Goal: Information Seeking & Learning: Compare options

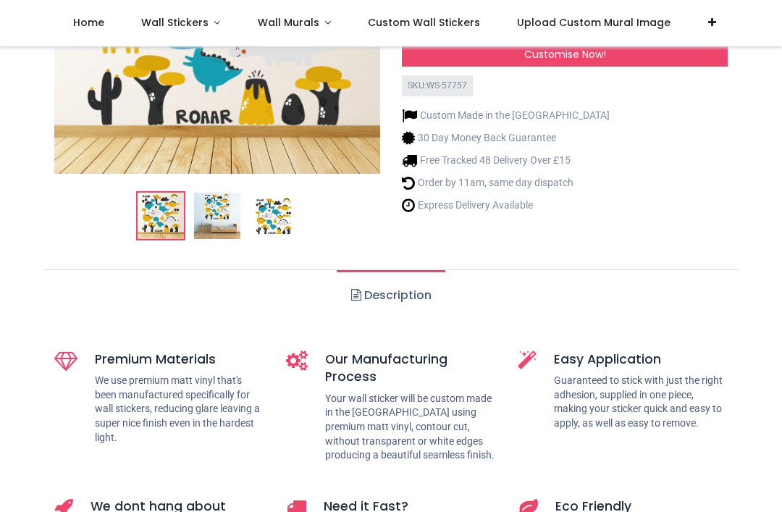
scroll to position [241, 0]
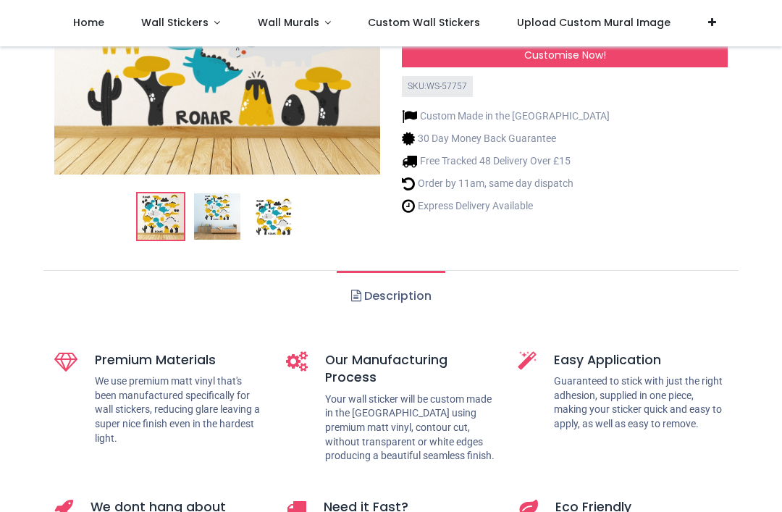
click at [407, 306] on link "Description" at bounding box center [391, 296] width 108 height 51
click at [414, 296] on link "Description" at bounding box center [391, 296] width 108 height 51
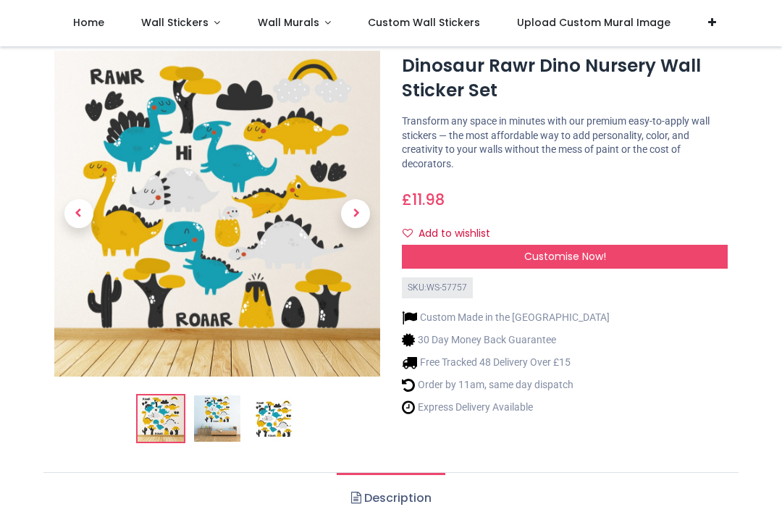
scroll to position [121, 0]
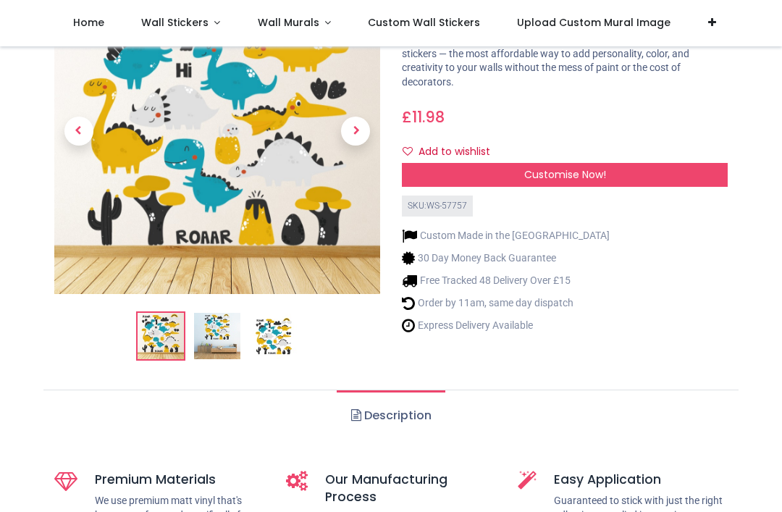
click at [214, 330] on img at bounding box center [217, 336] width 46 height 46
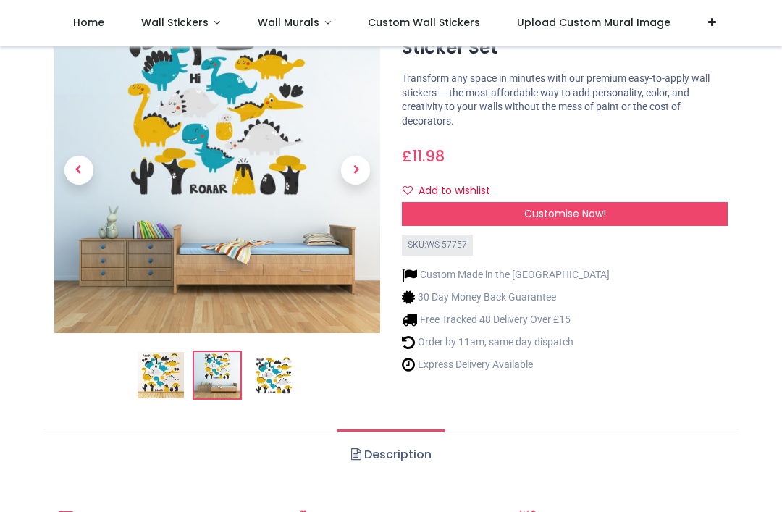
scroll to position [83, 0]
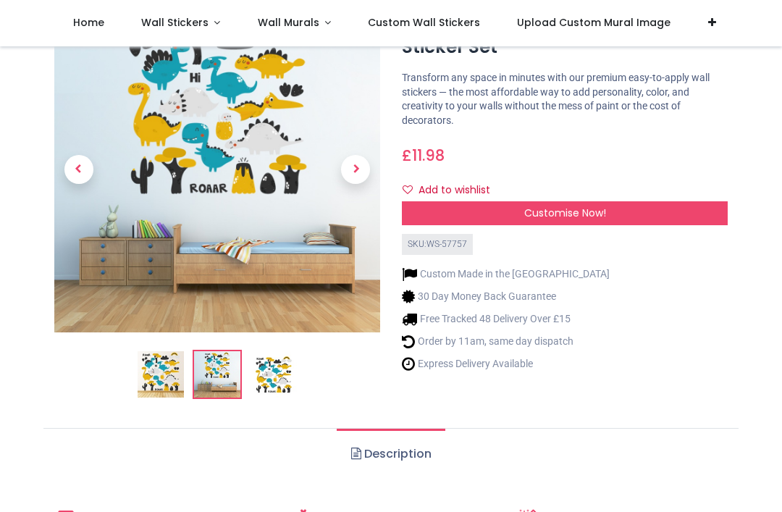
click at [280, 380] on img at bounding box center [274, 374] width 46 height 46
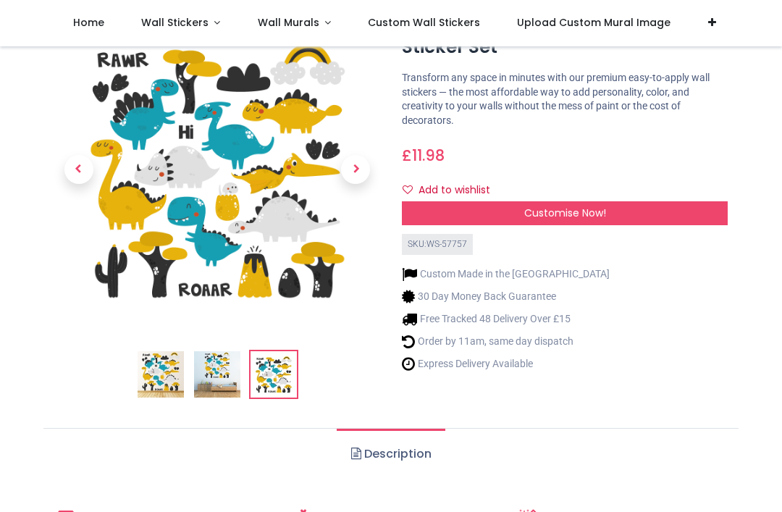
click at [594, 206] on span "Customise Now!" at bounding box center [566, 213] width 82 height 14
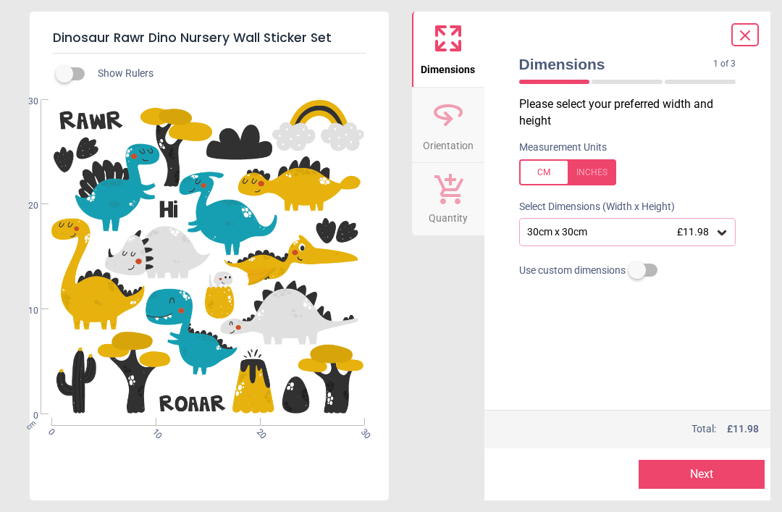
click at [724, 242] on div "30cm x 30cm £11.98" at bounding box center [627, 232] width 217 height 28
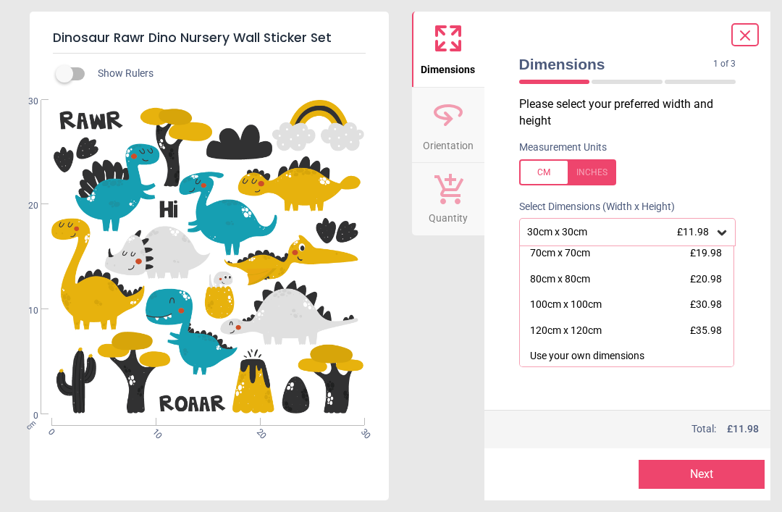
scroll to position [108, 0]
click at [559, 331] on div "120cm x 120cm" at bounding box center [566, 332] width 72 height 14
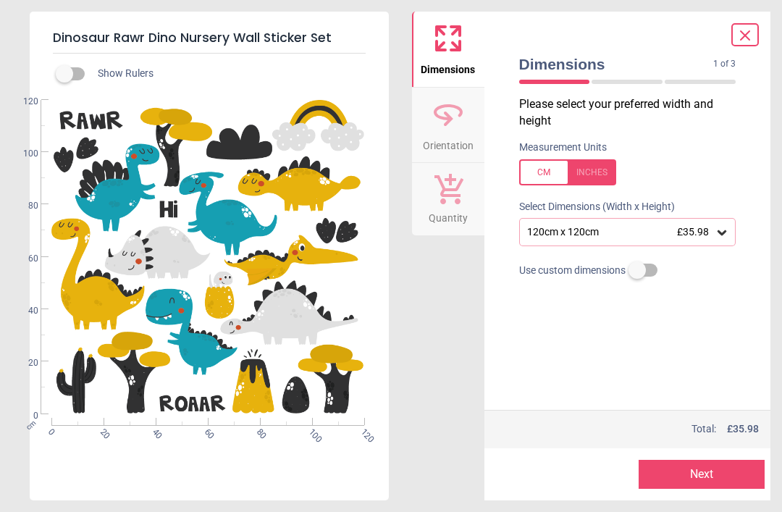
click at [461, 126] on icon at bounding box center [448, 114] width 35 height 35
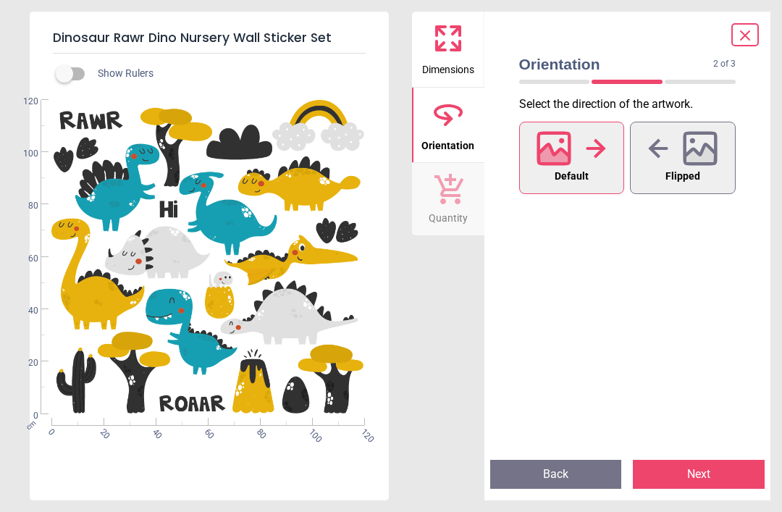
click at [656, 172] on button "Flipped" at bounding box center [683, 158] width 106 height 72
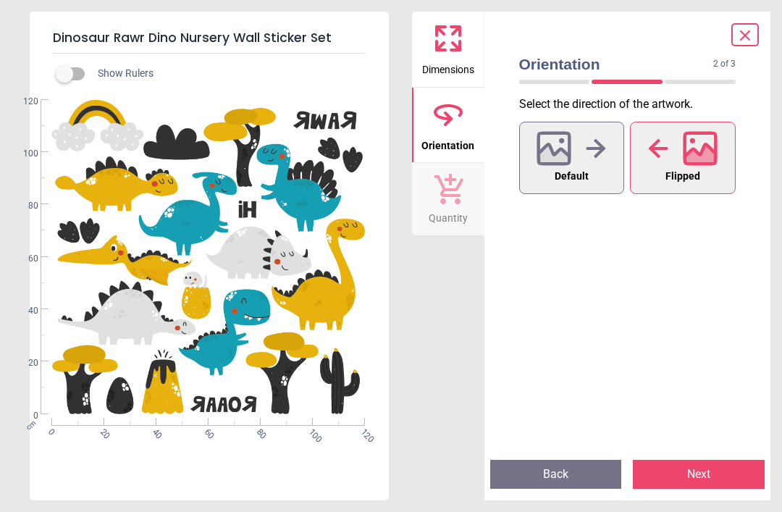
click at [597, 168] on button "Default" at bounding box center [572, 158] width 106 height 72
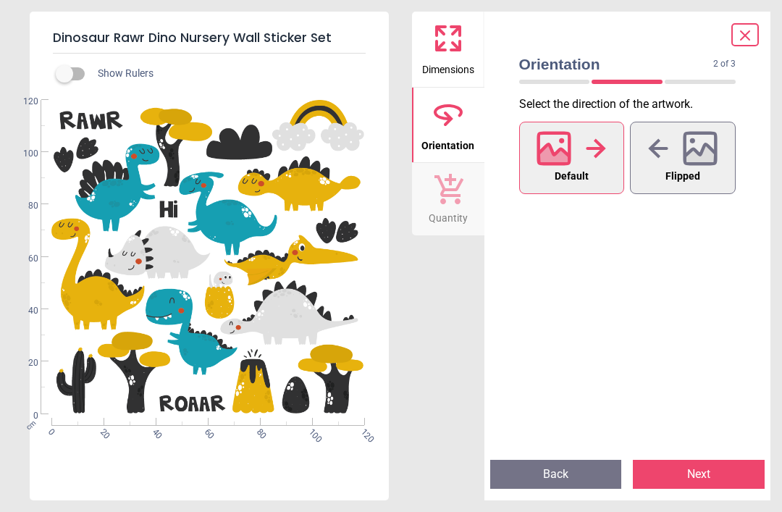
click at [446, 212] on span "Quantity" at bounding box center [448, 215] width 39 height 22
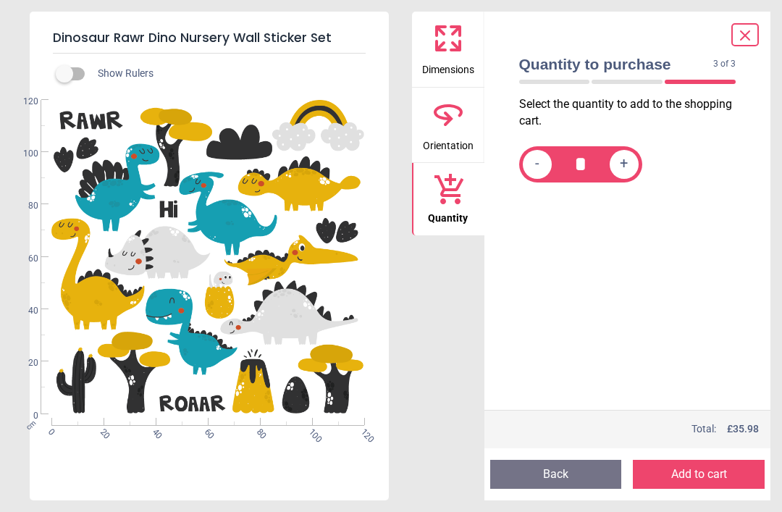
click at [740, 37] on icon at bounding box center [745, 35] width 17 height 17
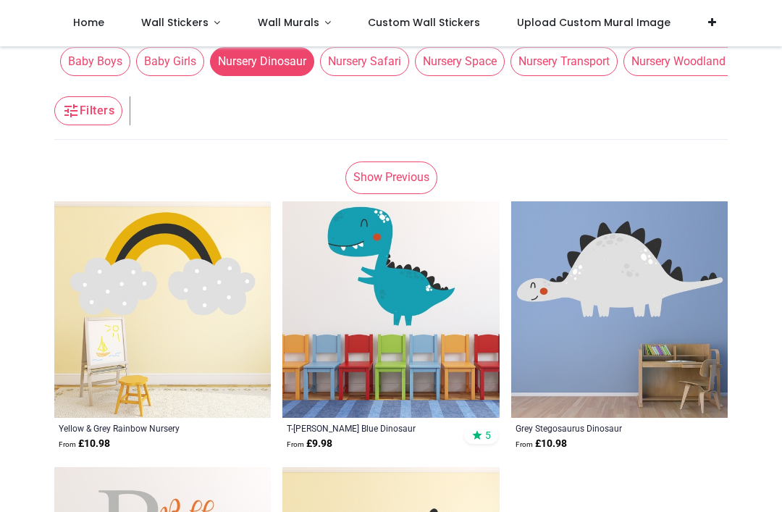
scroll to position [94, 0]
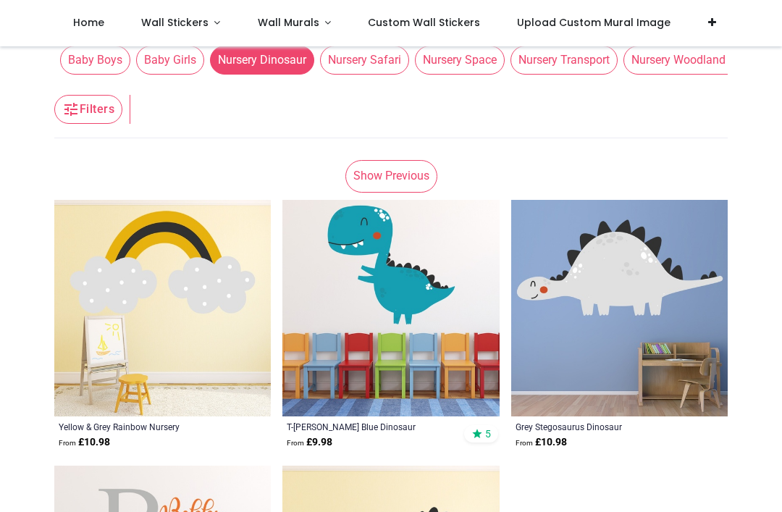
click at [420, 185] on link "Show Previous" at bounding box center [392, 176] width 92 height 32
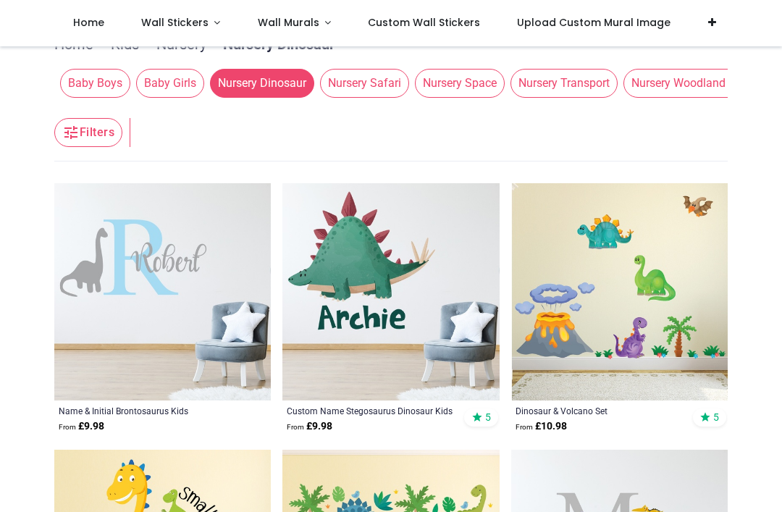
scroll to position [64, 0]
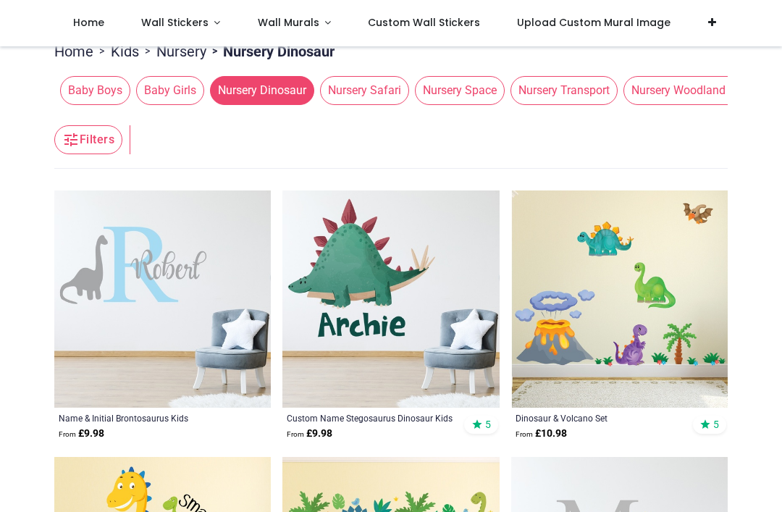
click at [544, 95] on span "Nursery Transport" at bounding box center [564, 90] width 107 height 29
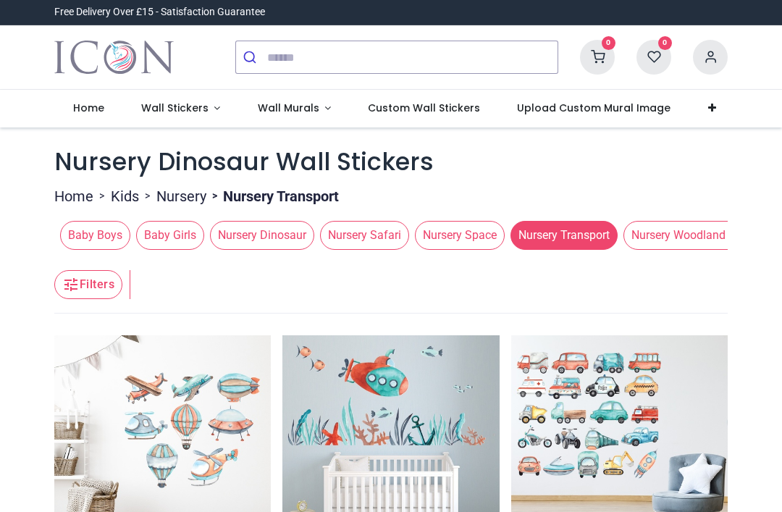
click at [98, 246] on span "Baby Boys" at bounding box center [95, 235] width 70 height 29
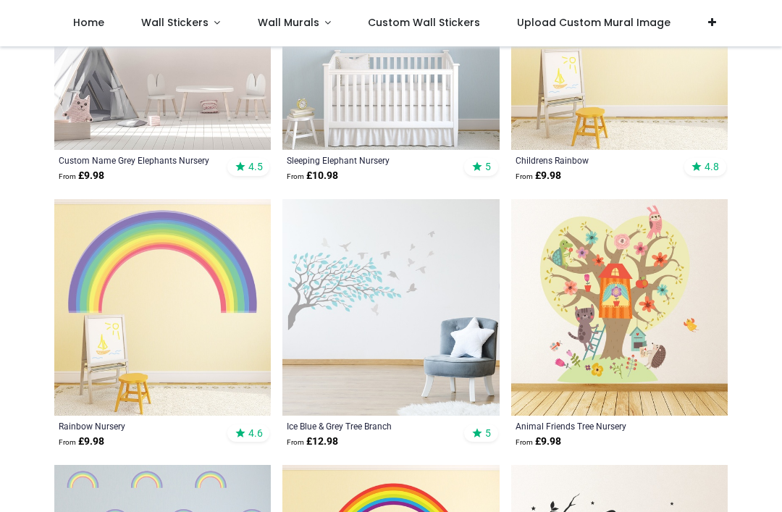
scroll to position [2119, 0]
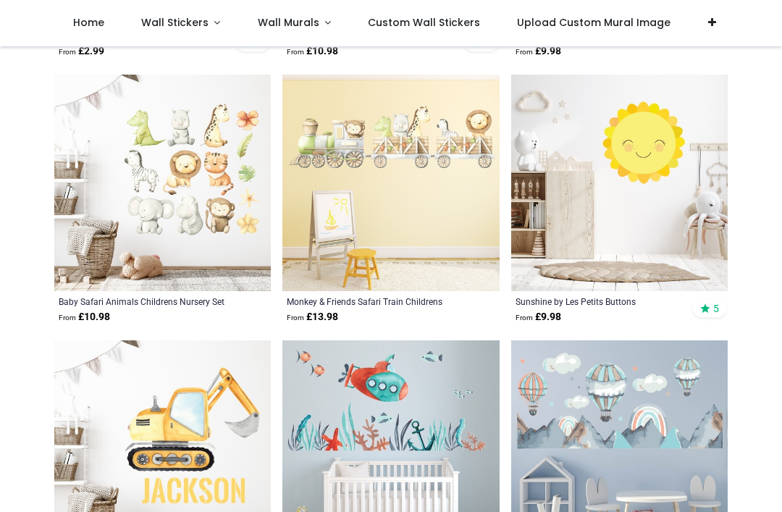
scroll to position [3109, 0]
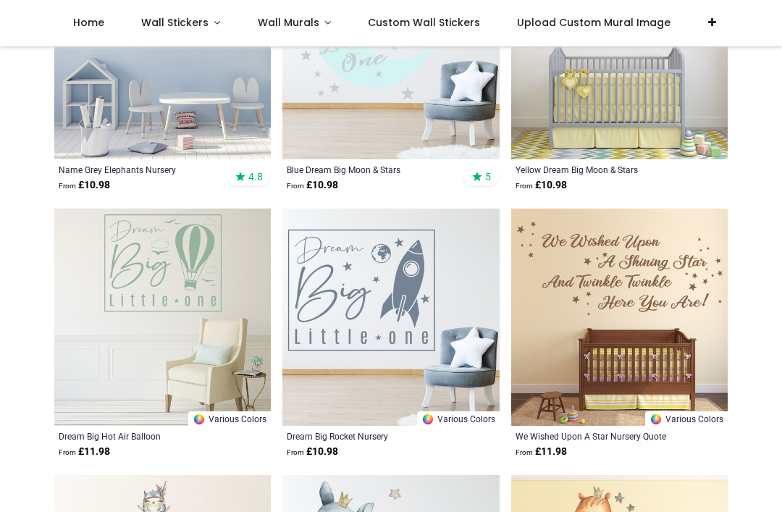
scroll to position [5649, 0]
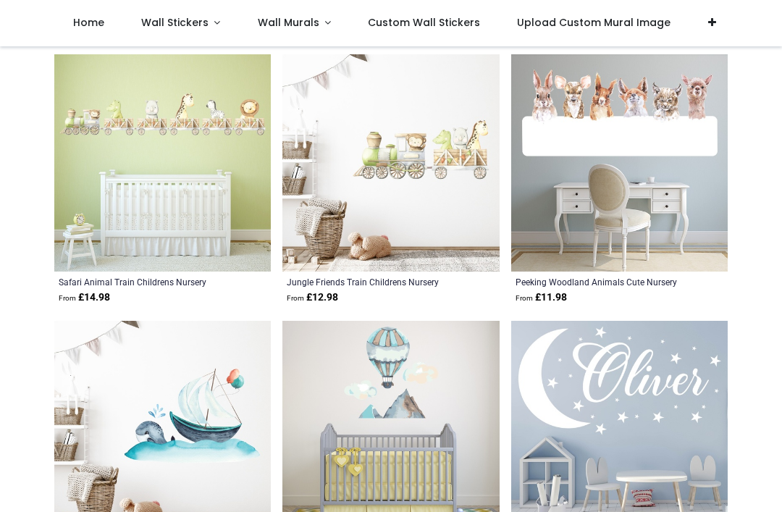
scroll to position [8450, 0]
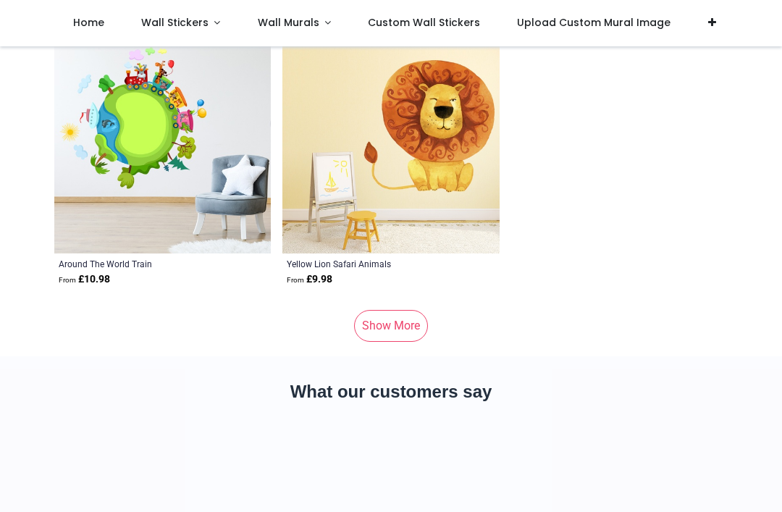
scroll to position [12463, 0]
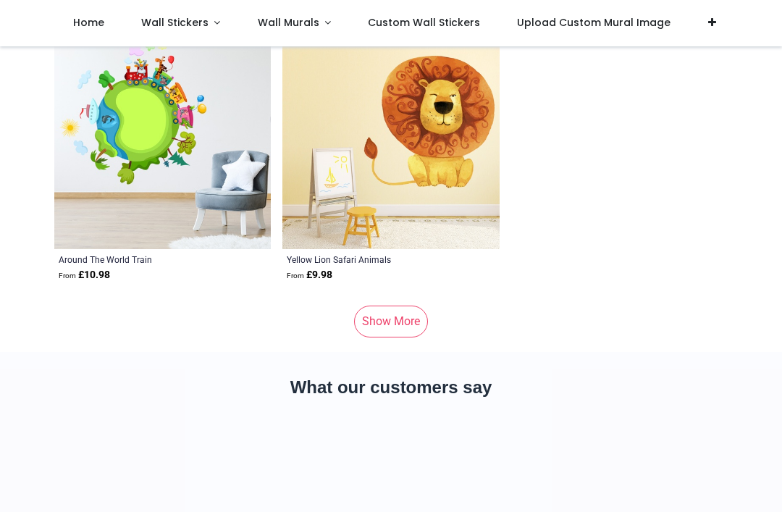
click at [419, 327] on link "Show More" at bounding box center [391, 322] width 74 height 32
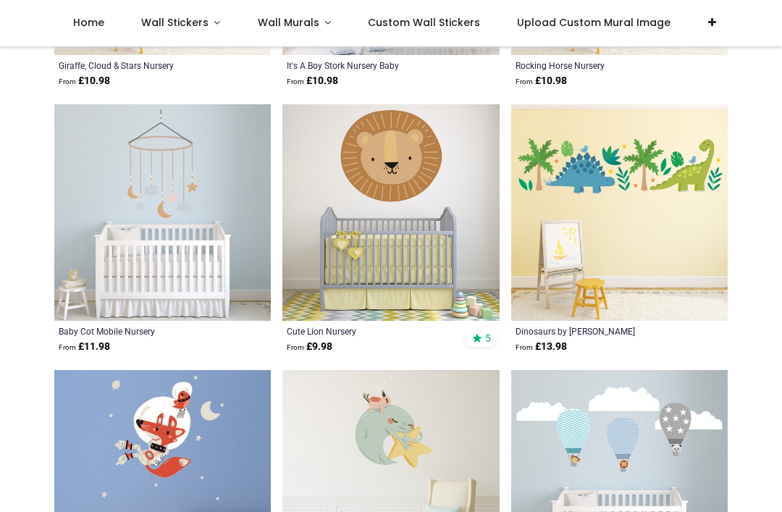
scroll to position [15852, 0]
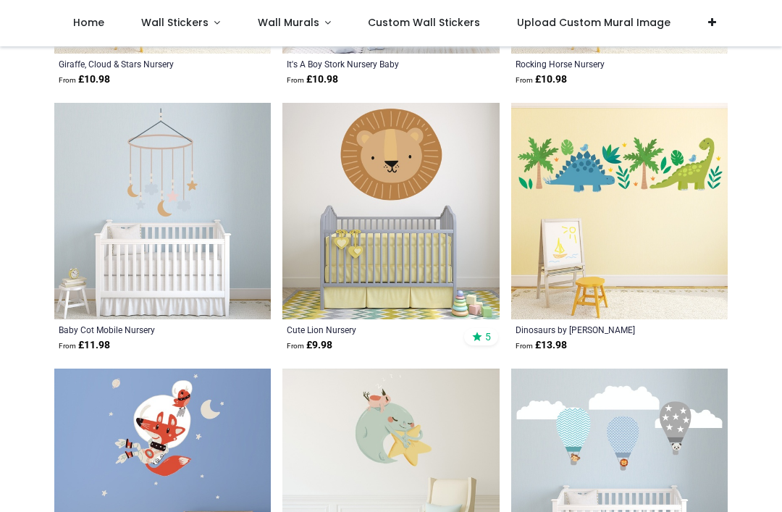
click at [659, 292] on img at bounding box center [619, 211] width 217 height 217
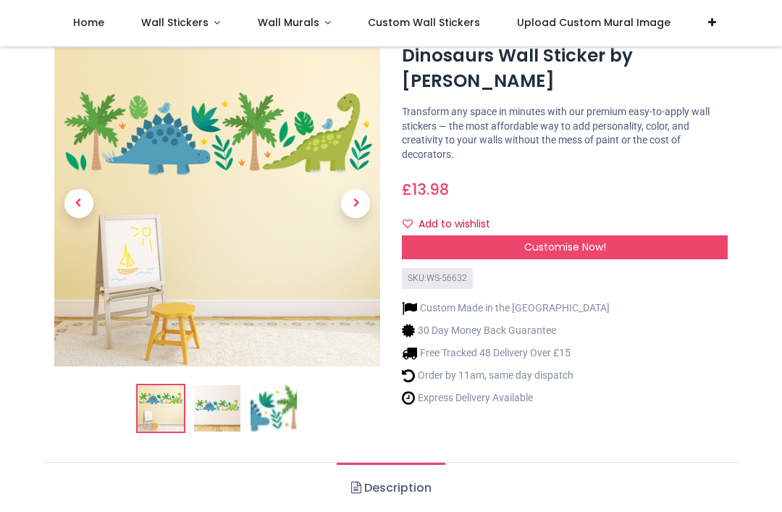
scroll to position [43, 0]
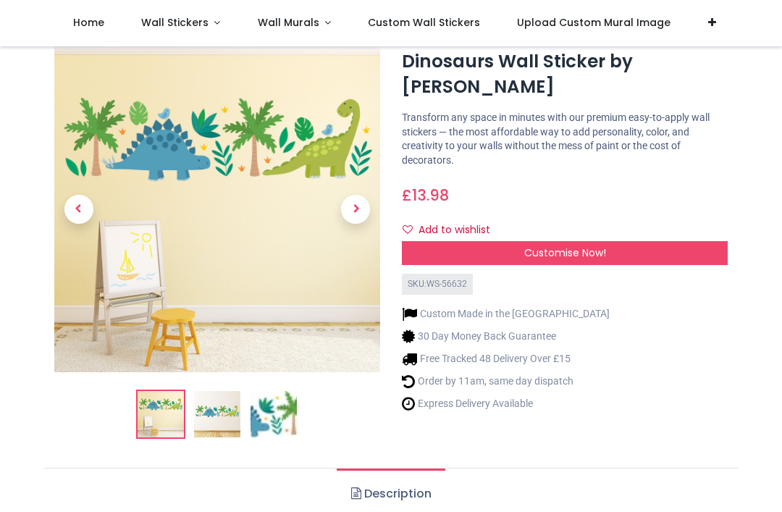
click at [666, 246] on div "Customise Now!" at bounding box center [565, 253] width 326 height 25
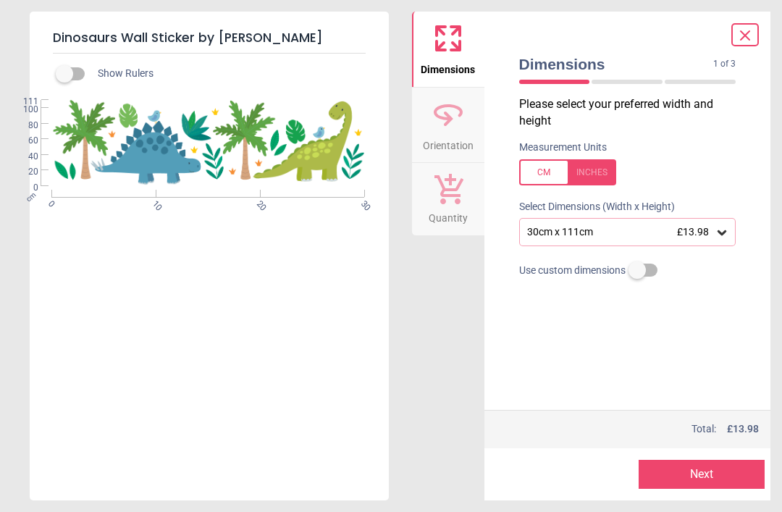
click at [663, 233] on div "30cm x 111cm £13.98" at bounding box center [621, 232] width 190 height 12
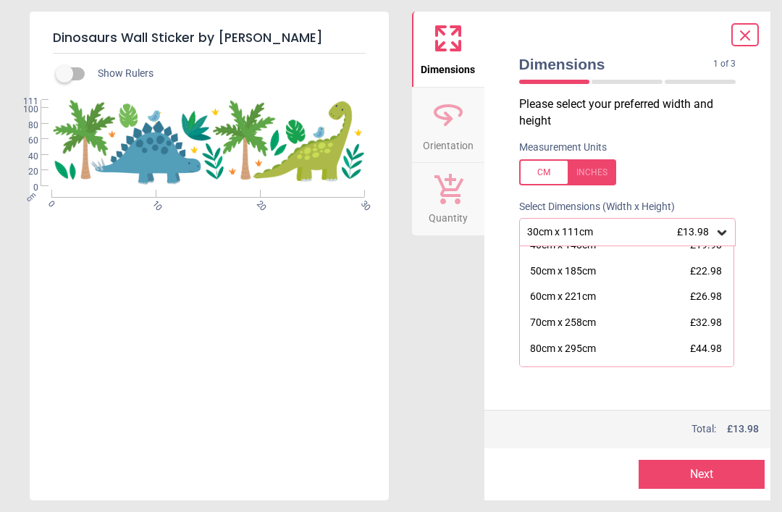
scroll to position [40, 0]
click at [684, 318] on div "70cm x 258cm £32.98" at bounding box center [627, 322] width 214 height 26
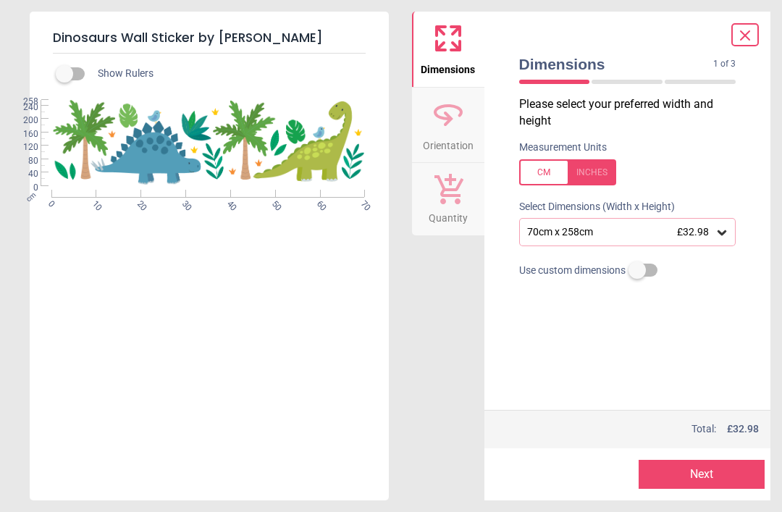
click at [743, 42] on icon at bounding box center [745, 35] width 17 height 17
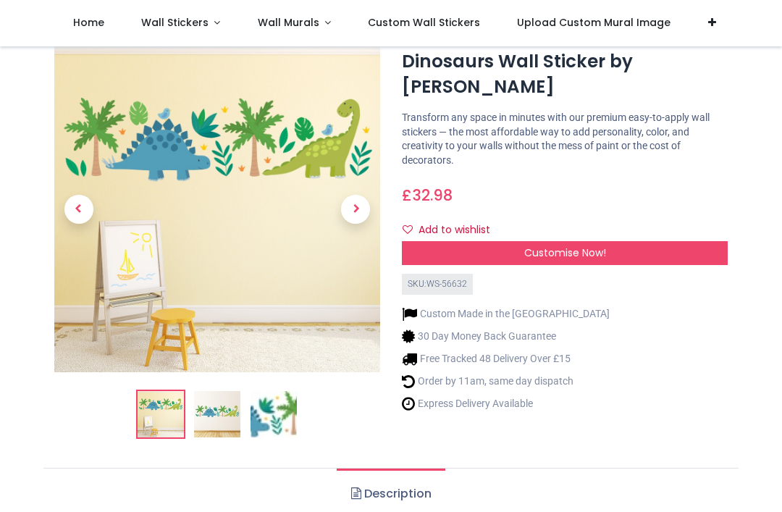
click at [277, 256] on img at bounding box center [217, 209] width 326 height 326
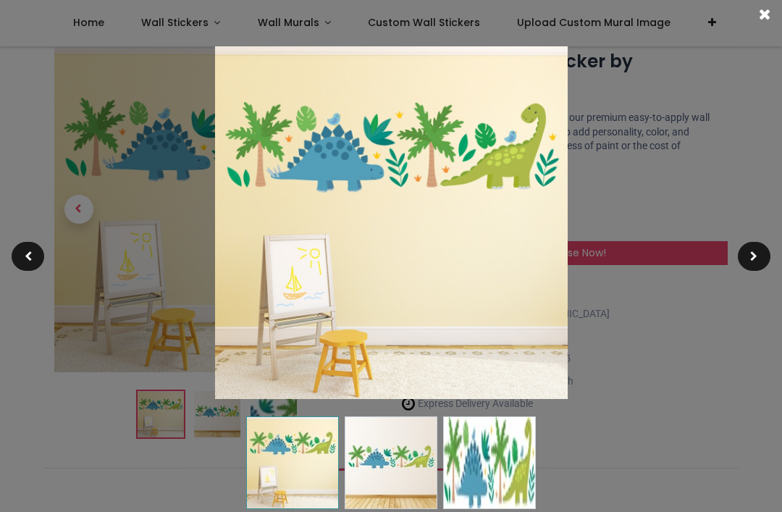
click at [409, 471] on img at bounding box center [391, 463] width 93 height 93
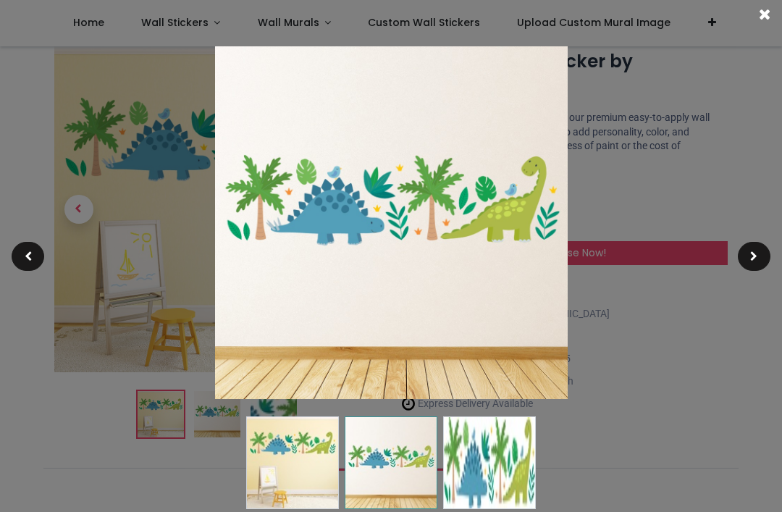
click at [460, 472] on img at bounding box center [489, 463] width 93 height 93
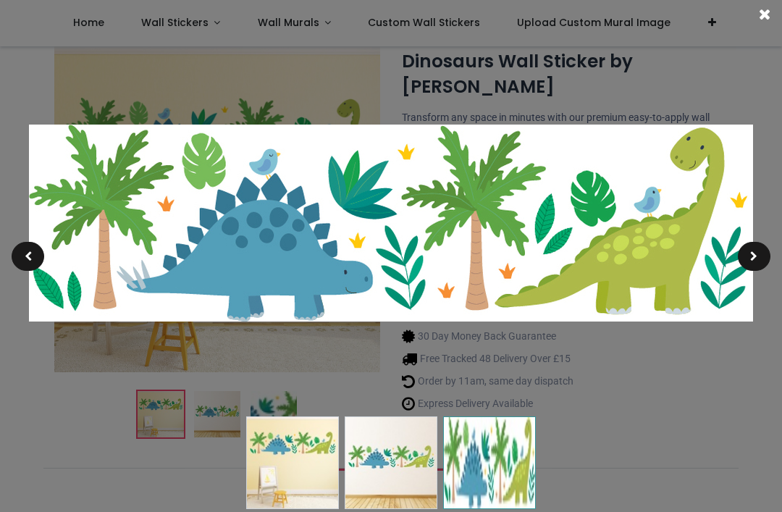
click at [770, 18] on span at bounding box center [765, 14] width 12 height 15
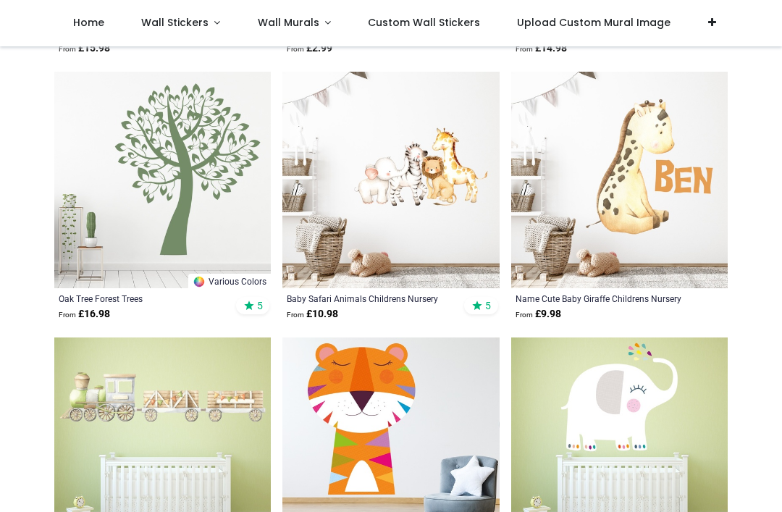
scroll to position [3521, 0]
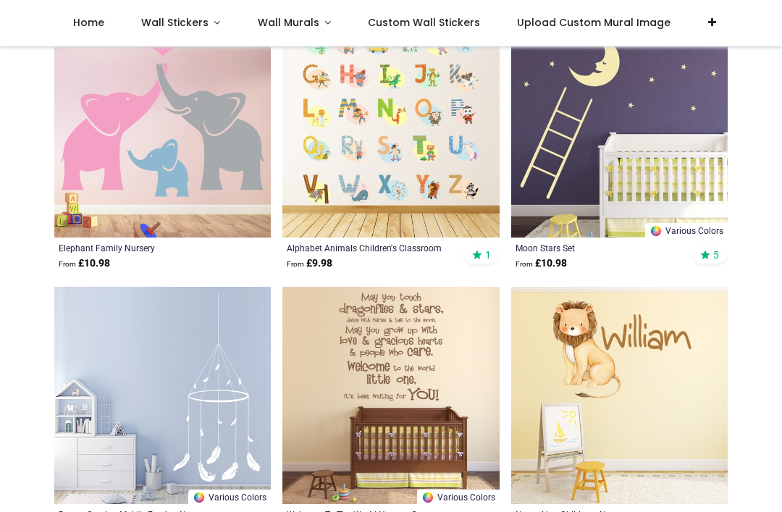
scroll to position [5436, 0]
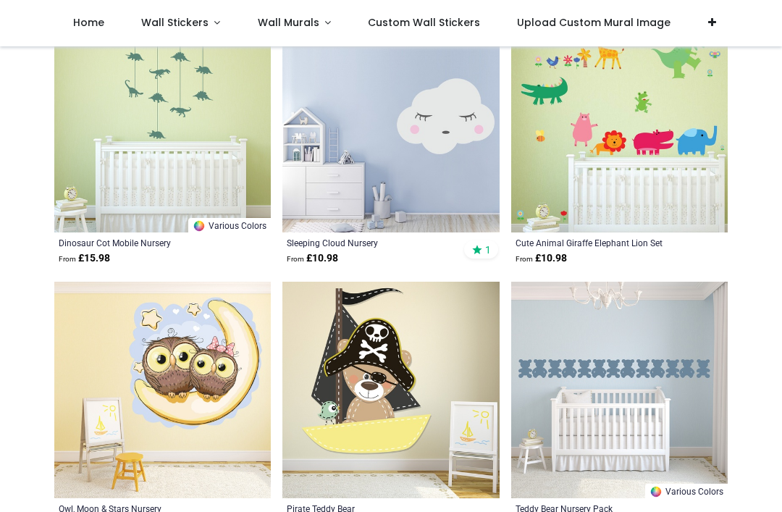
scroll to position [9169, 0]
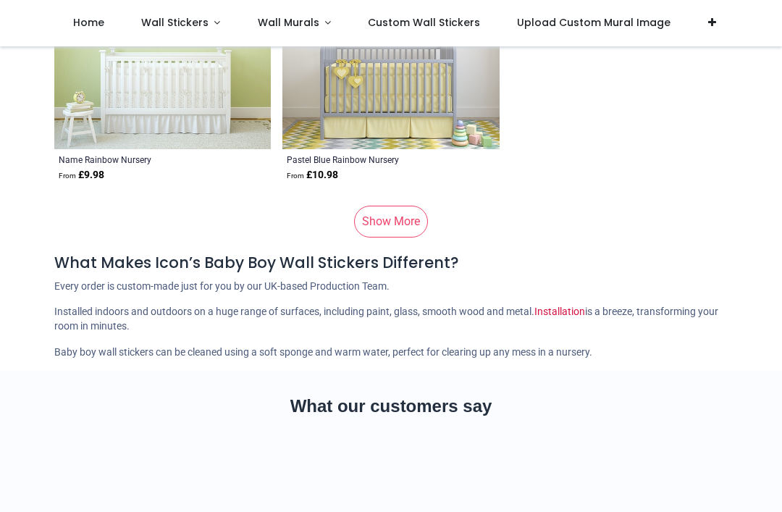
scroll to position [12699, 0]
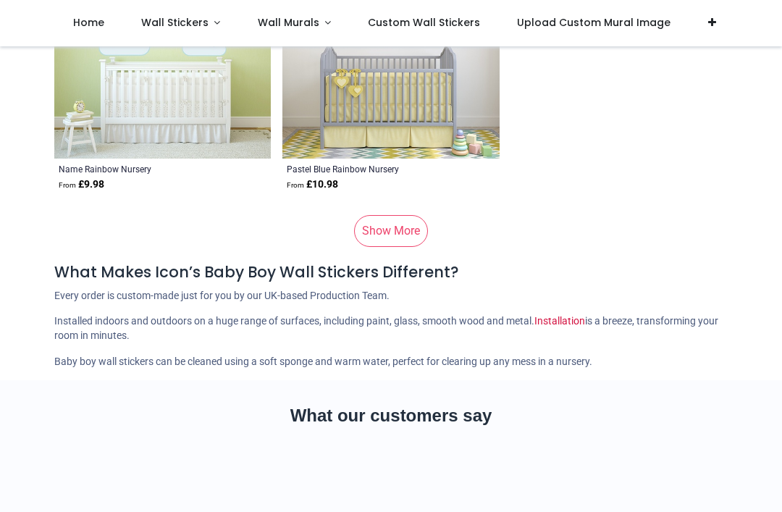
click at [397, 225] on link "Show More" at bounding box center [391, 231] width 74 height 32
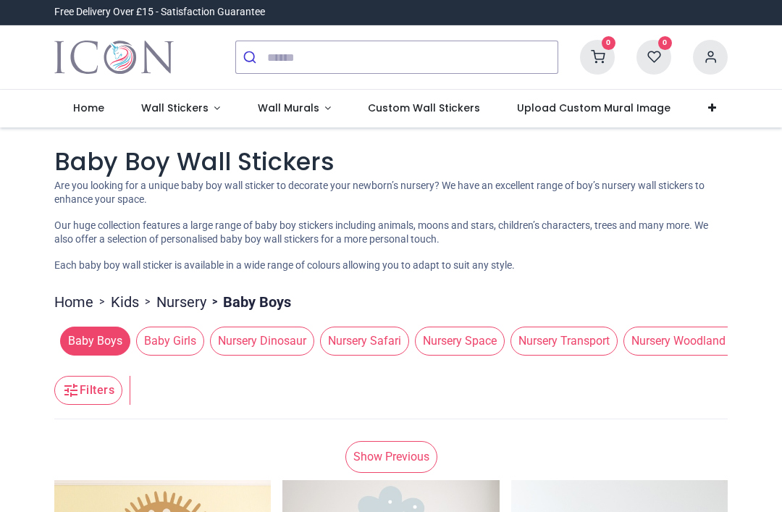
click at [208, 107] on link "Wall Stickers" at bounding box center [180, 109] width 117 height 38
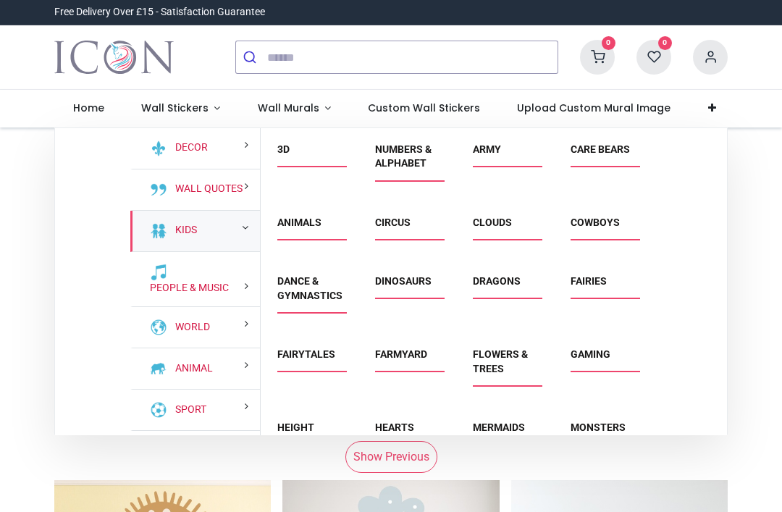
click at [235, 227] on div "Kids" at bounding box center [195, 231] width 130 height 41
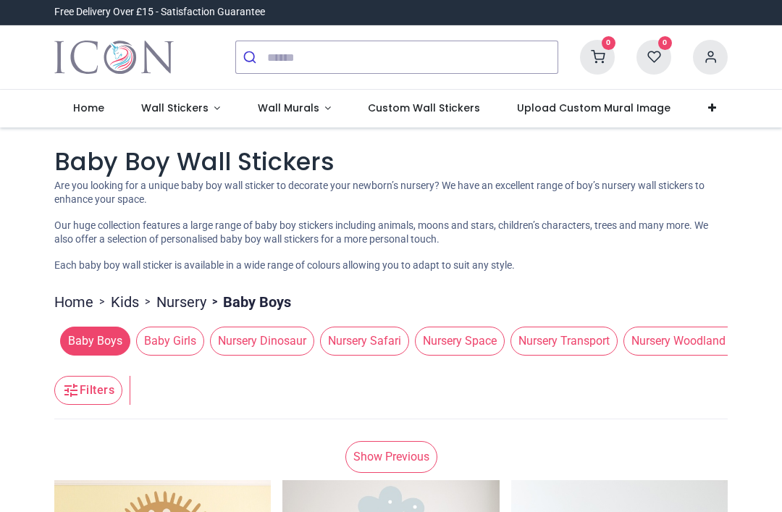
click at [196, 101] on span "Wall Stickers" at bounding box center [174, 108] width 67 height 14
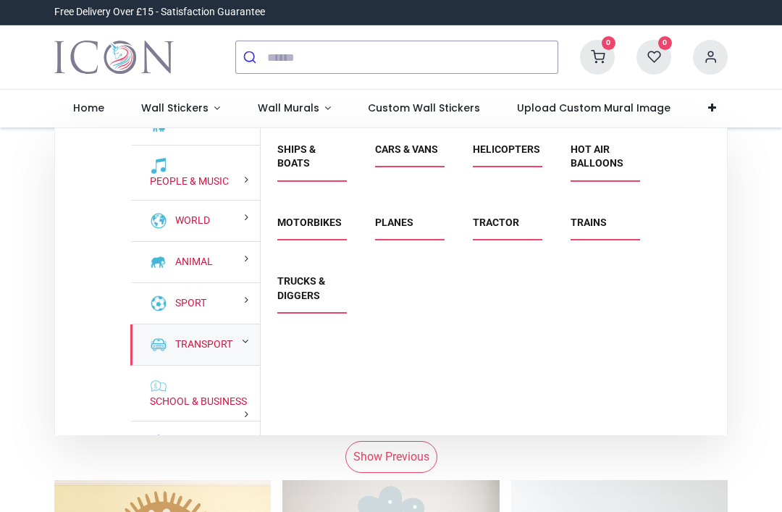
click at [340, 306] on span "Trucks & Diggers" at bounding box center [309, 294] width 64 height 38
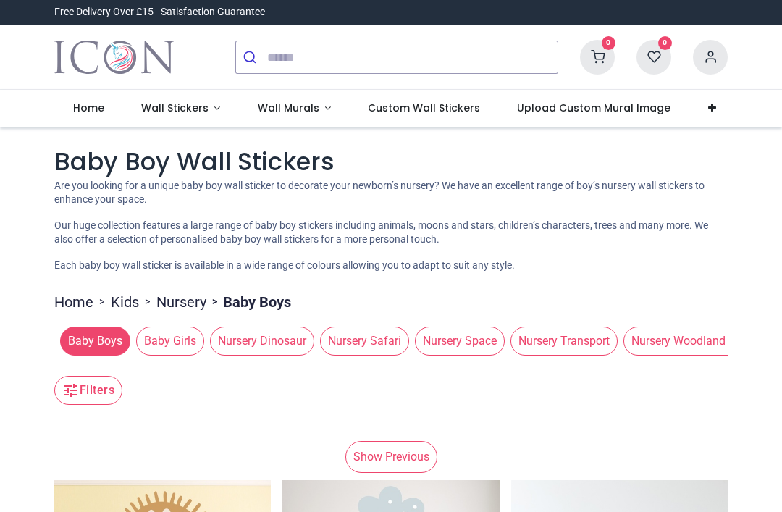
scroll to position [125, 0]
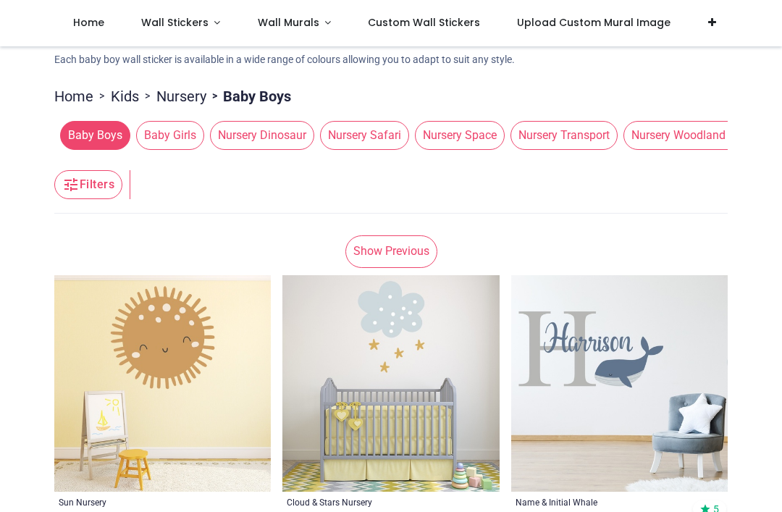
click at [106, 196] on button "Filters" at bounding box center [88, 184] width 68 height 29
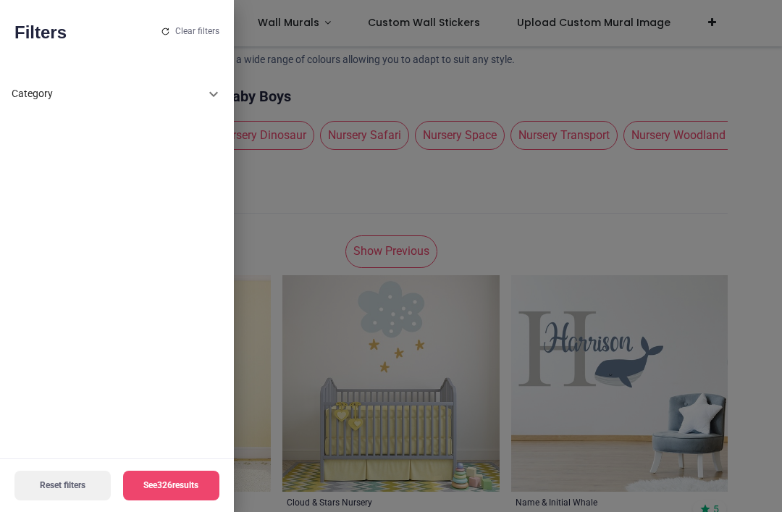
click at [220, 91] on icon at bounding box center [213, 93] width 17 height 17
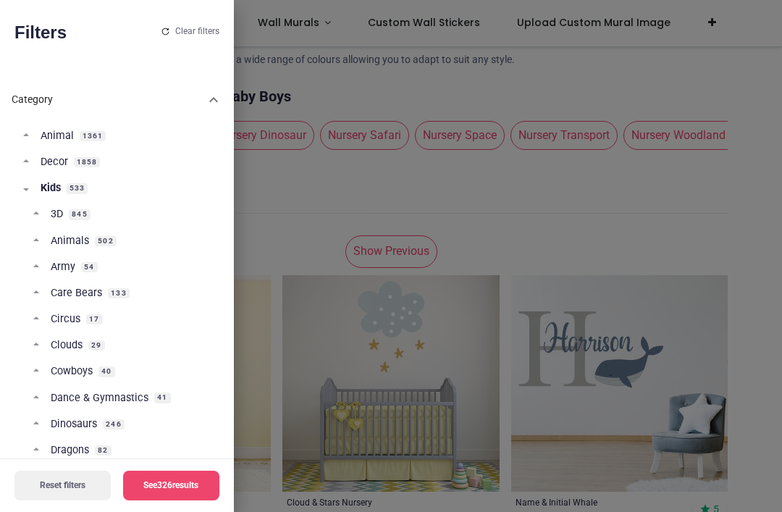
click at [222, 92] on icon at bounding box center [213, 99] width 17 height 17
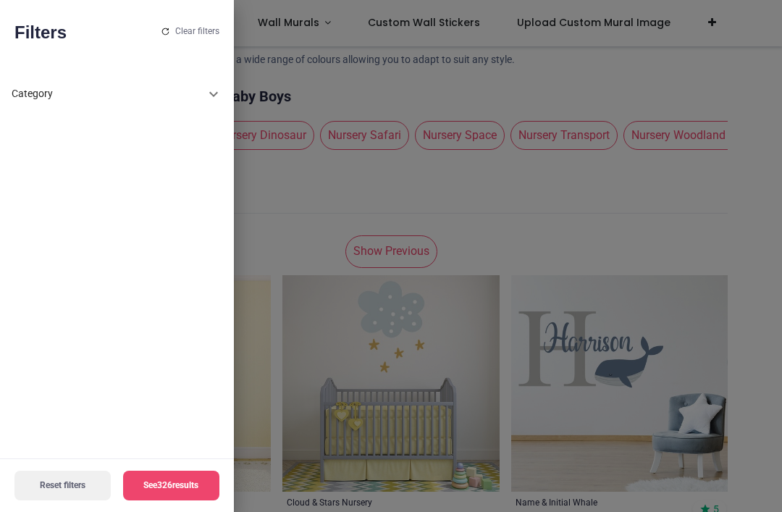
click at [392, 237] on div at bounding box center [391, 256] width 782 height 512
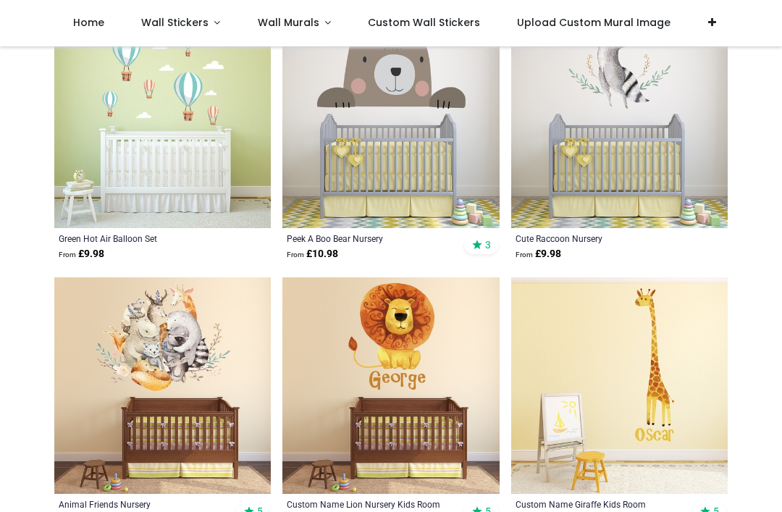
scroll to position [1721, 0]
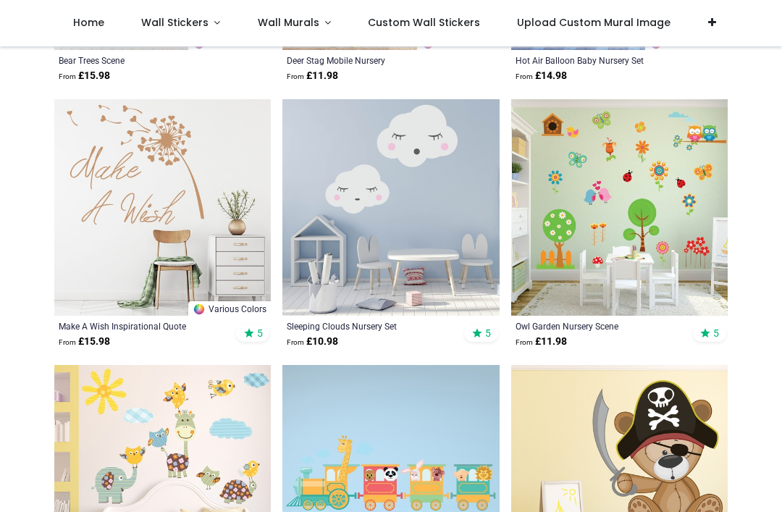
scroll to position [2722, 0]
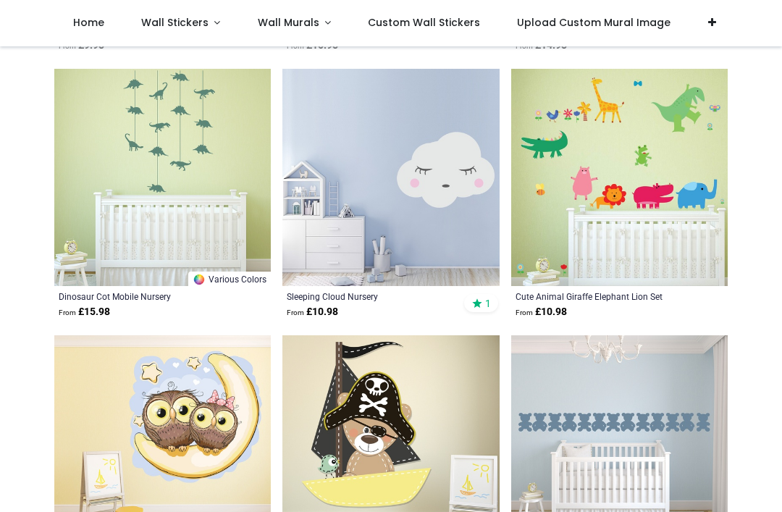
scroll to position [9112, 0]
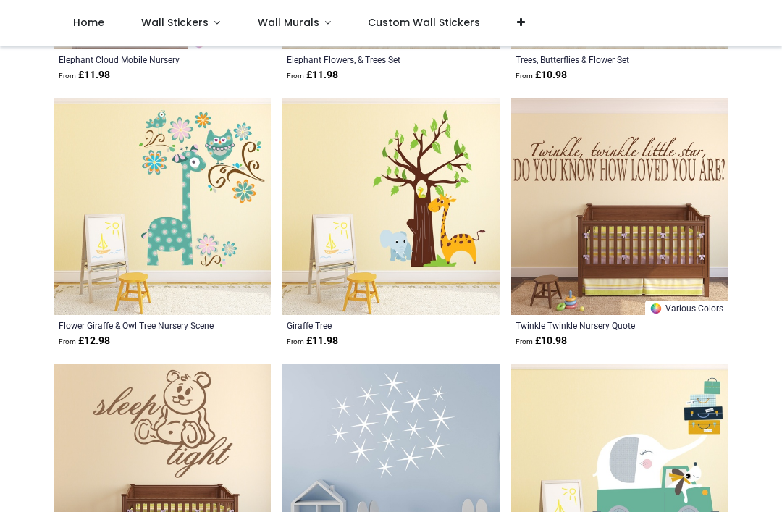
scroll to position [11743, 0]
click at [184, 20] on span "Wall Stickers" at bounding box center [174, 22] width 67 height 14
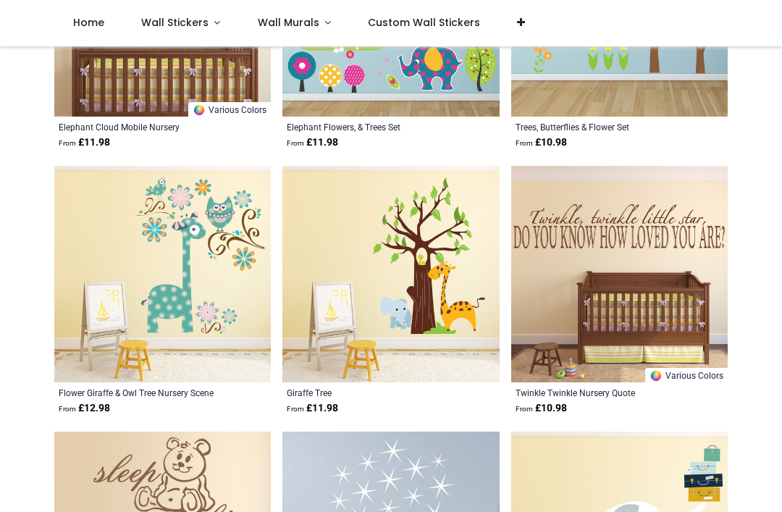
scroll to position [11675, 0]
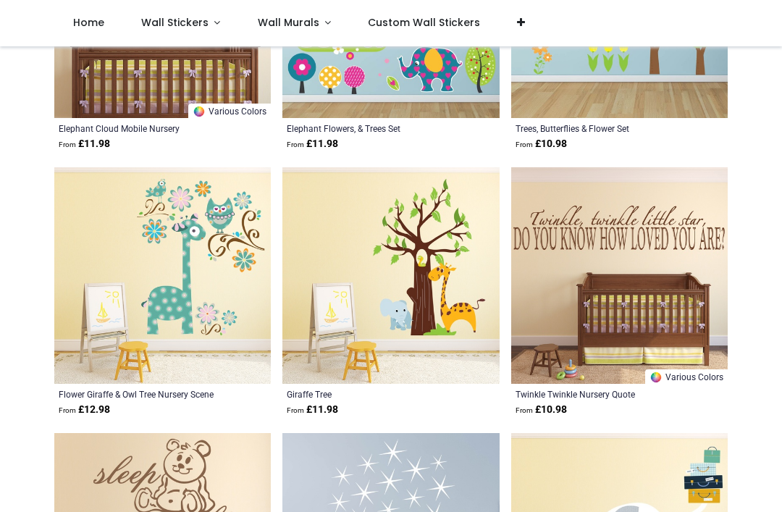
click at [172, 27] on span "Wall Stickers" at bounding box center [174, 22] width 67 height 14
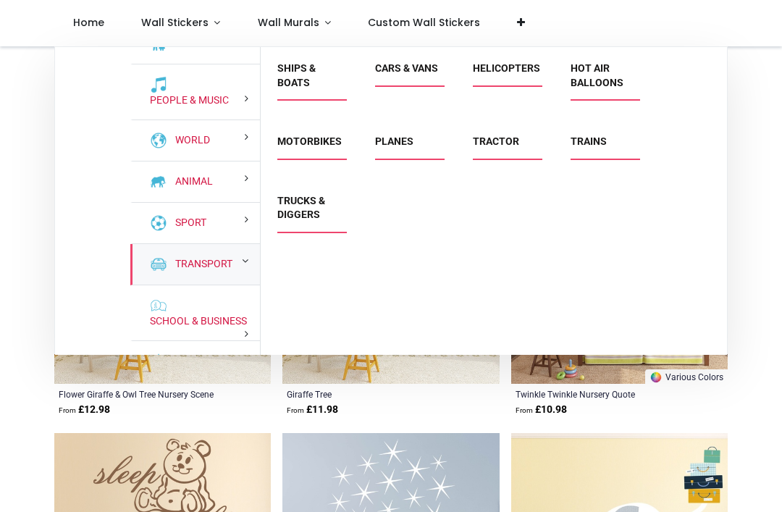
click at [387, 74] on link "Cars & Vans" at bounding box center [406, 68] width 63 height 12
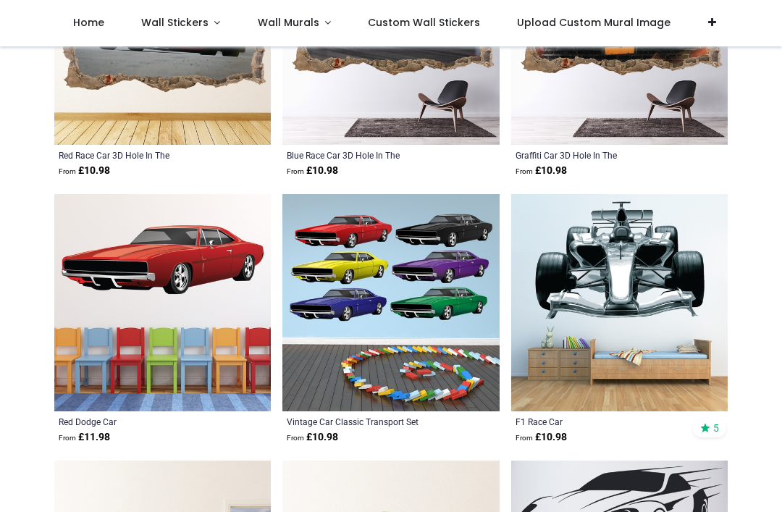
scroll to position [2802, 0]
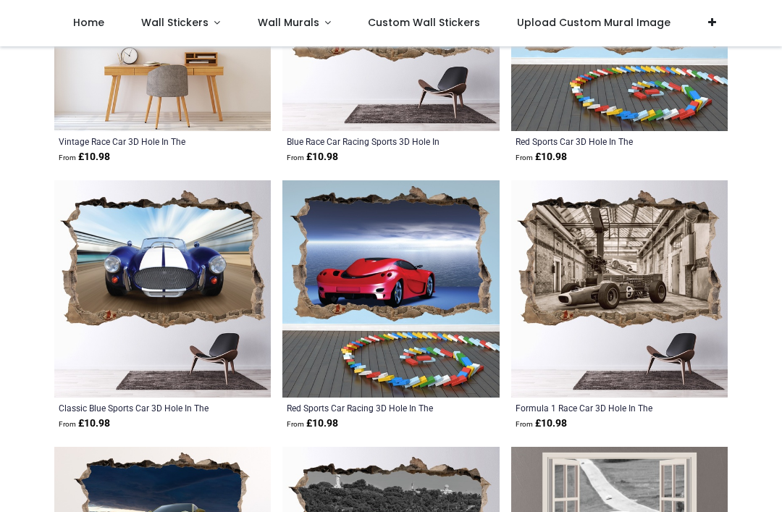
scroll to position [5208, 0]
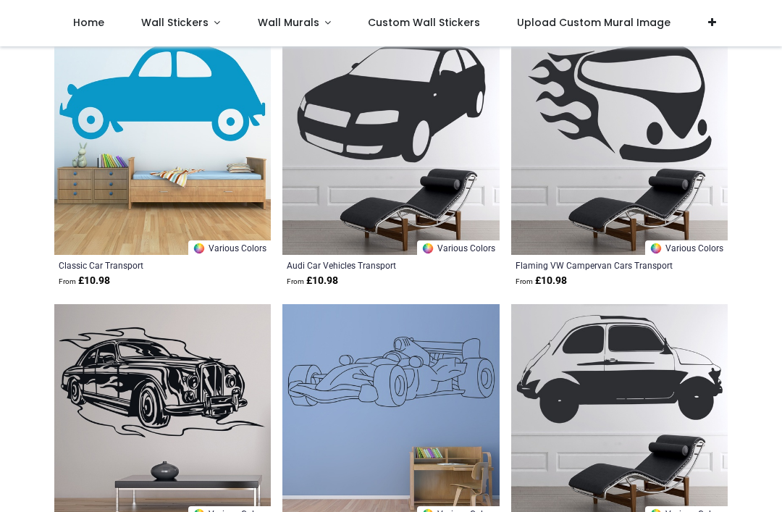
scroll to position [10118, 0]
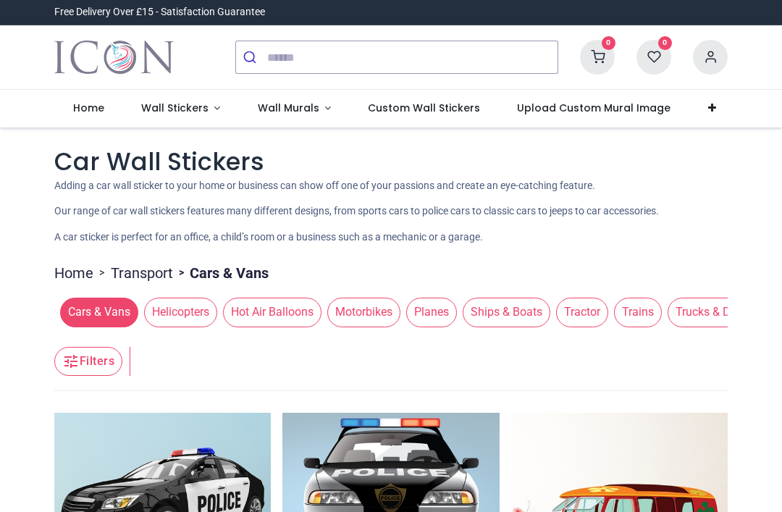
click at [153, 112] on span "Wall Stickers" at bounding box center [174, 108] width 67 height 14
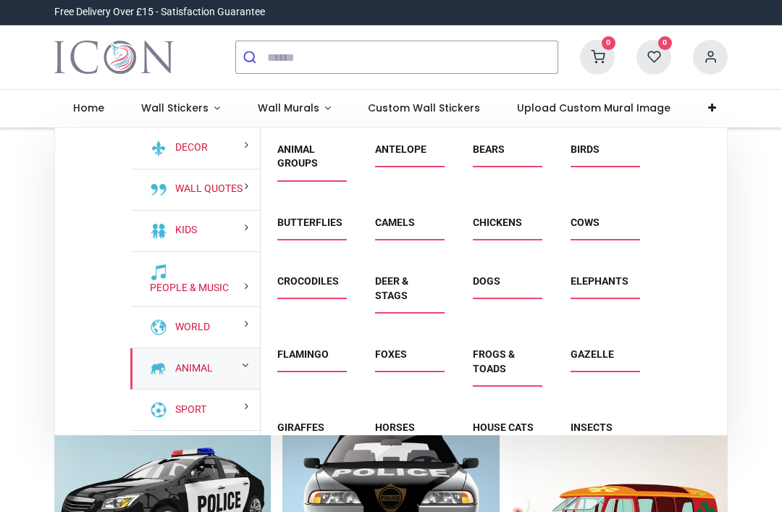
click at [173, 370] on link "Animal" at bounding box center [191, 369] width 43 height 14
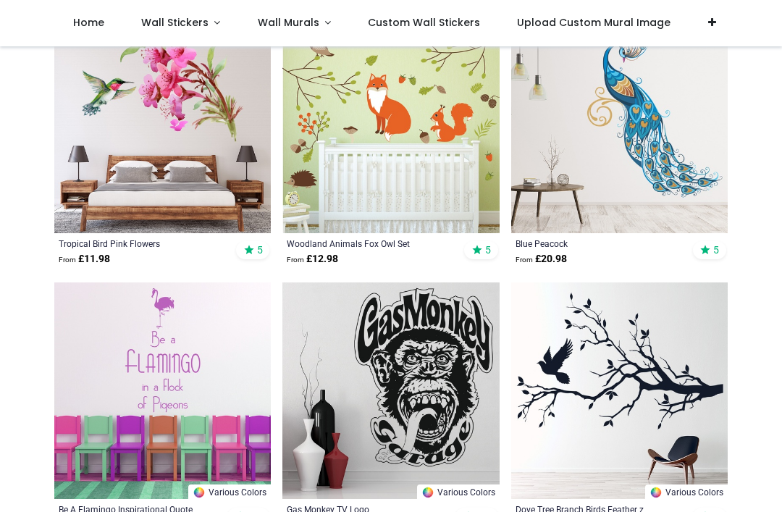
scroll to position [356, 0]
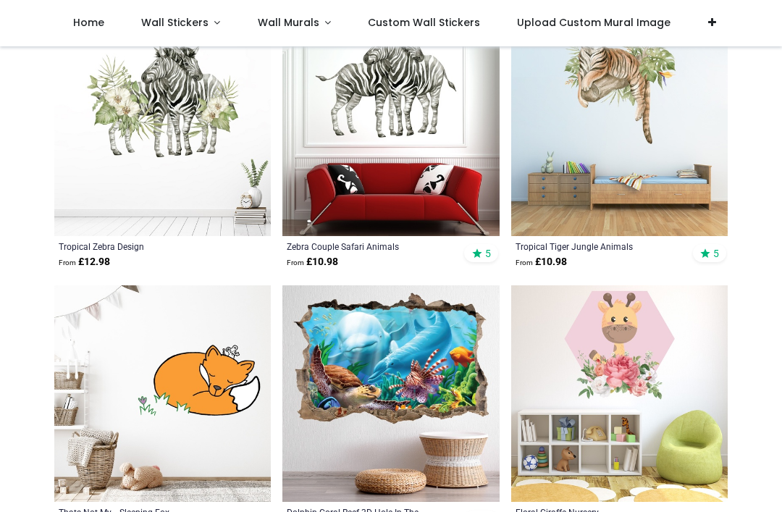
scroll to position [3813, 0]
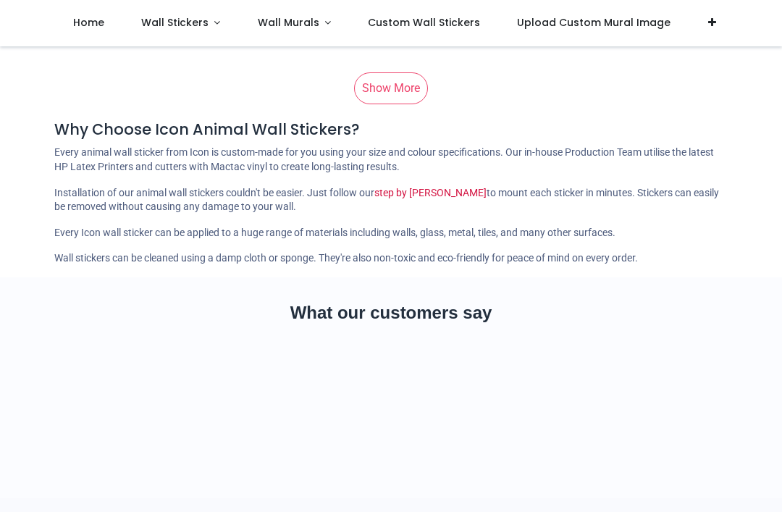
scroll to position [12816, 0]
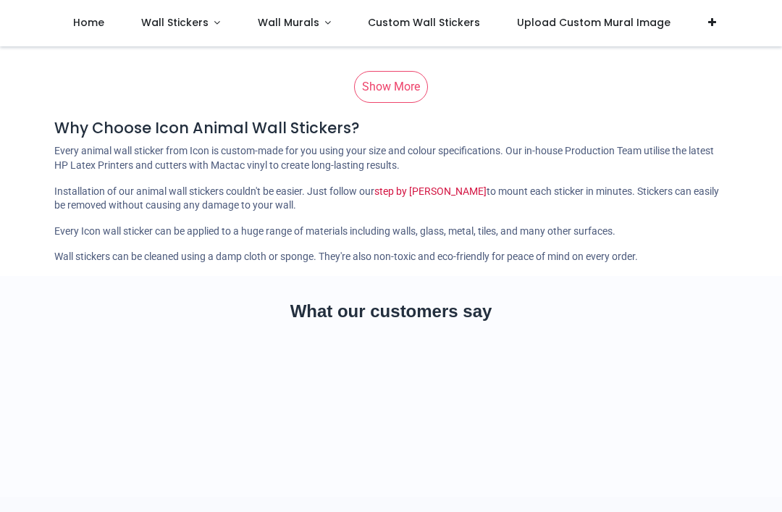
click at [383, 103] on link "Show More" at bounding box center [391, 87] width 74 height 32
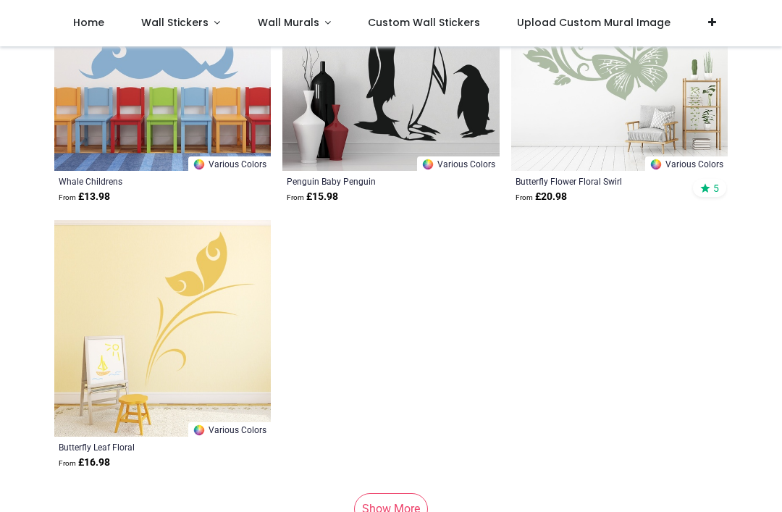
scroll to position [24891, 0]
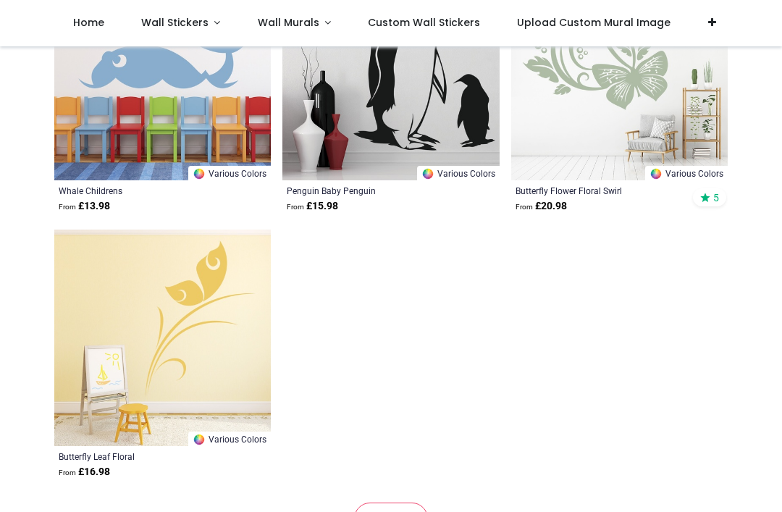
click at [277, 29] on span "Wall Murals" at bounding box center [289, 22] width 62 height 14
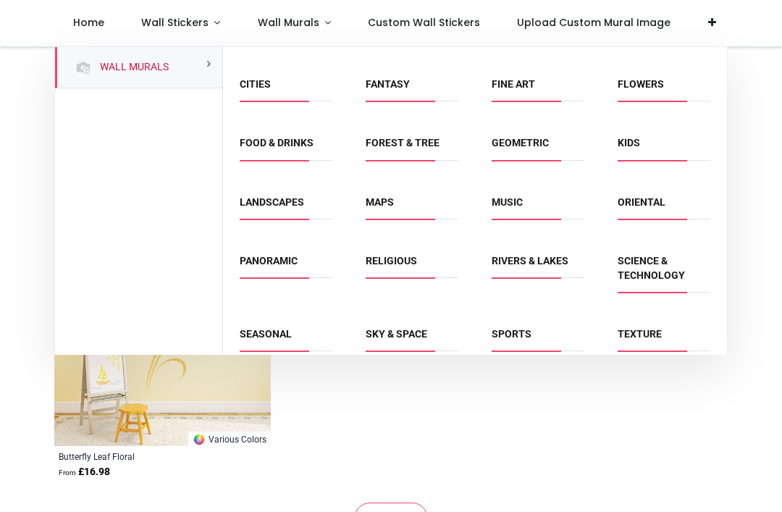
scroll to position [41, 0]
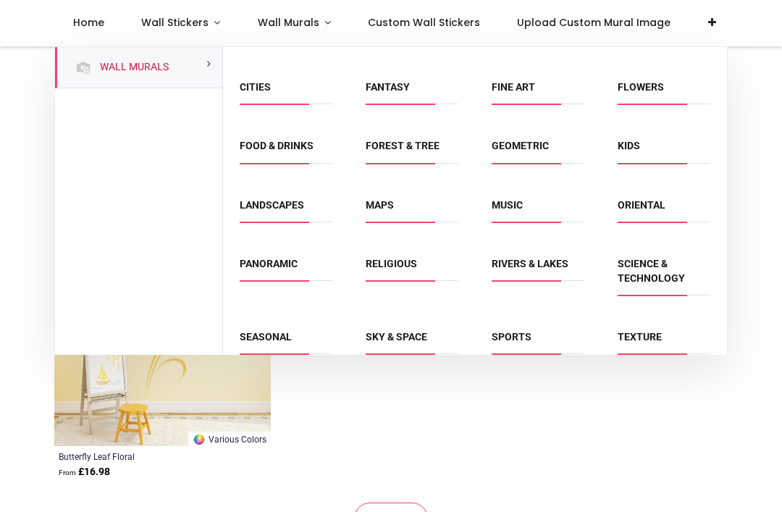
click at [665, 144] on span "Kids" at bounding box center [664, 151] width 93 height 24
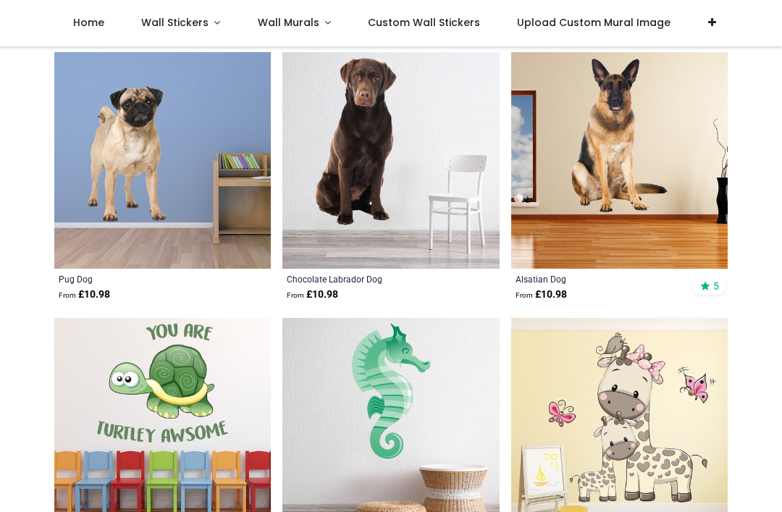
scroll to position [21835, 0]
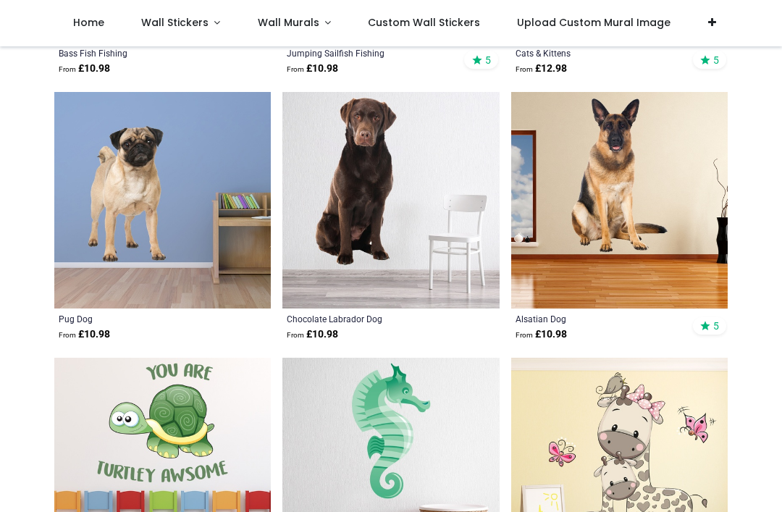
click at [307, 20] on span "Wall Murals" at bounding box center [289, 22] width 62 height 14
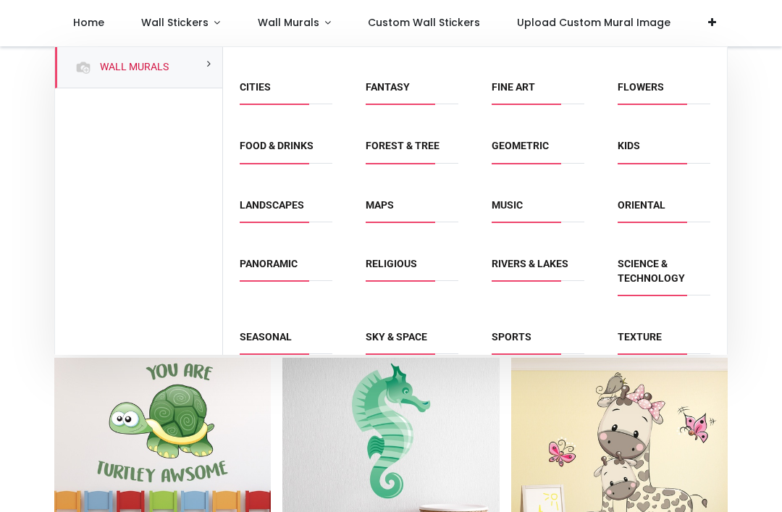
click at [633, 143] on link "Kids" at bounding box center [629, 146] width 22 height 12
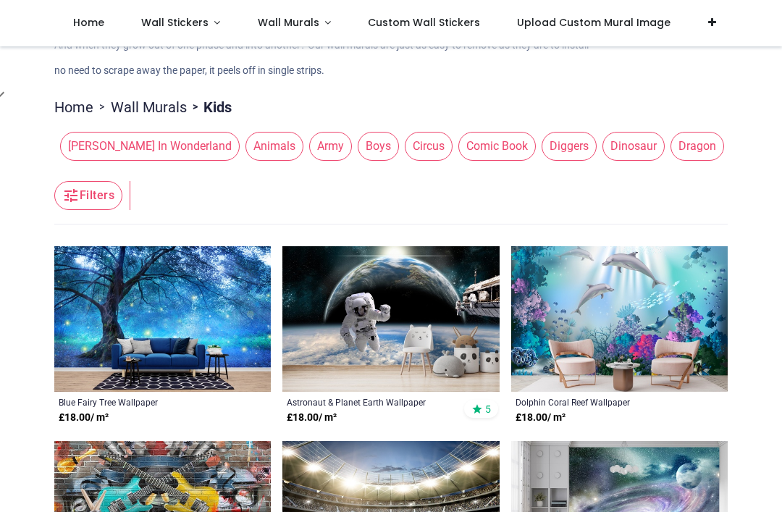
scroll to position [136, 0]
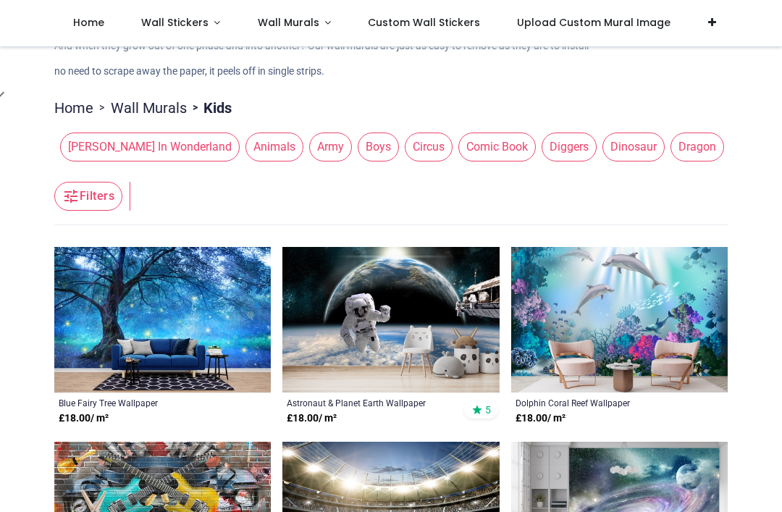
click at [246, 152] on span "Animals" at bounding box center [275, 147] width 58 height 29
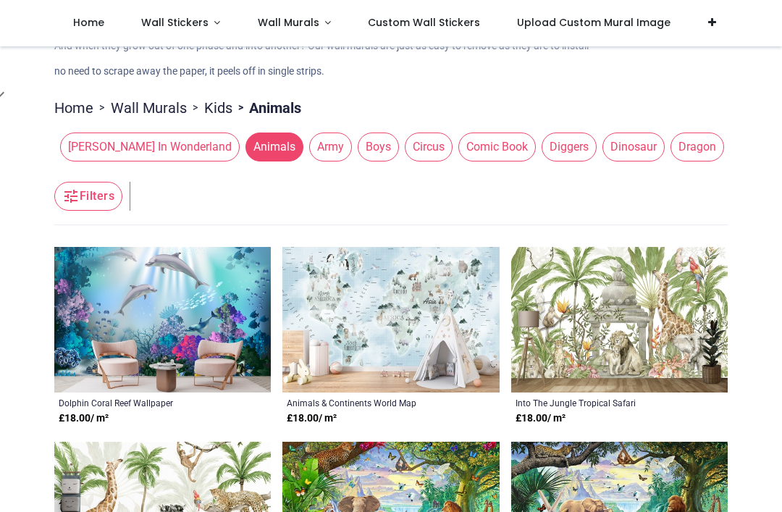
click at [603, 162] on span "Dinosaur" at bounding box center [634, 147] width 62 height 29
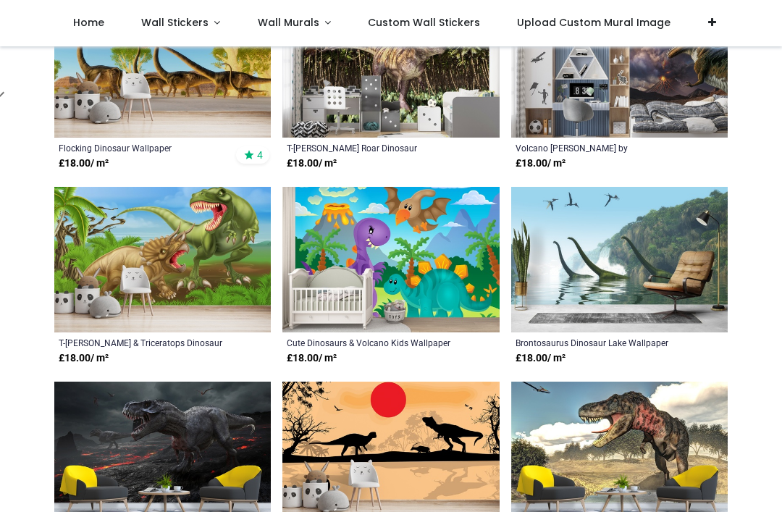
scroll to position [1752, 0]
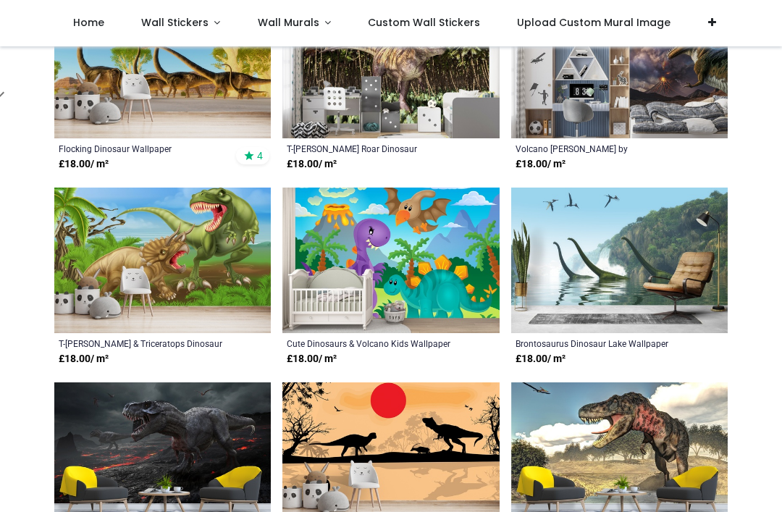
click at [479, 326] on img at bounding box center [391, 261] width 217 height 146
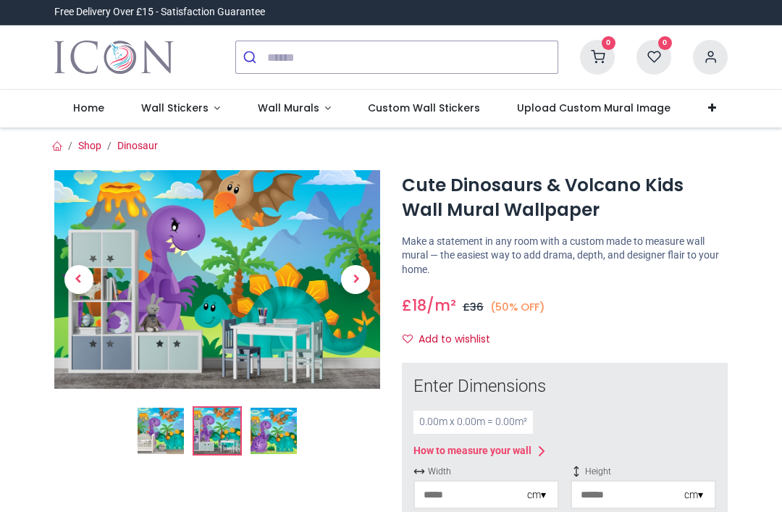
click at [275, 423] on img at bounding box center [274, 431] width 46 height 46
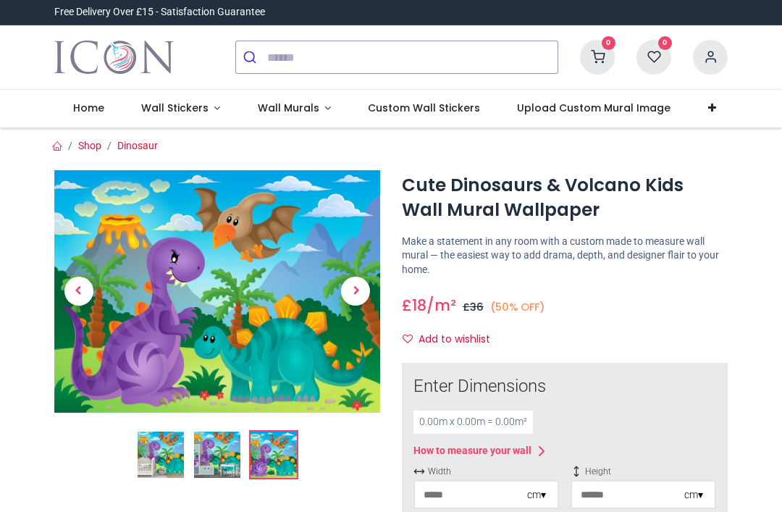
click at [148, 454] on img at bounding box center [161, 455] width 46 height 46
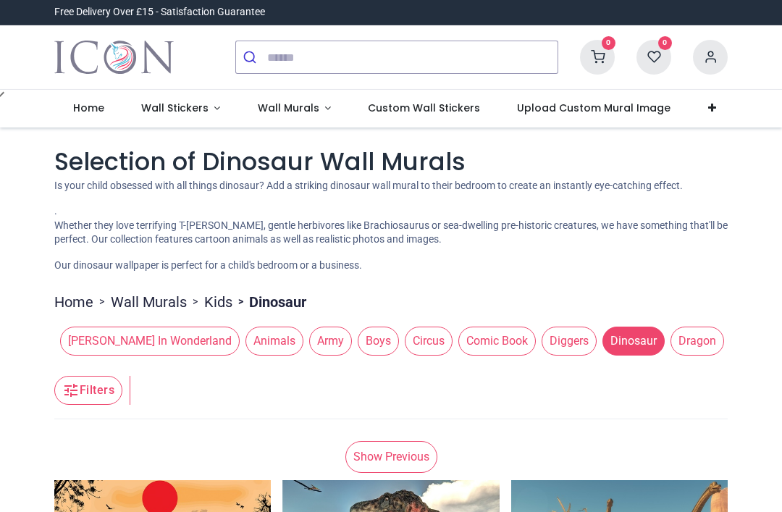
click at [162, 100] on link "Wall Stickers" at bounding box center [180, 109] width 117 height 38
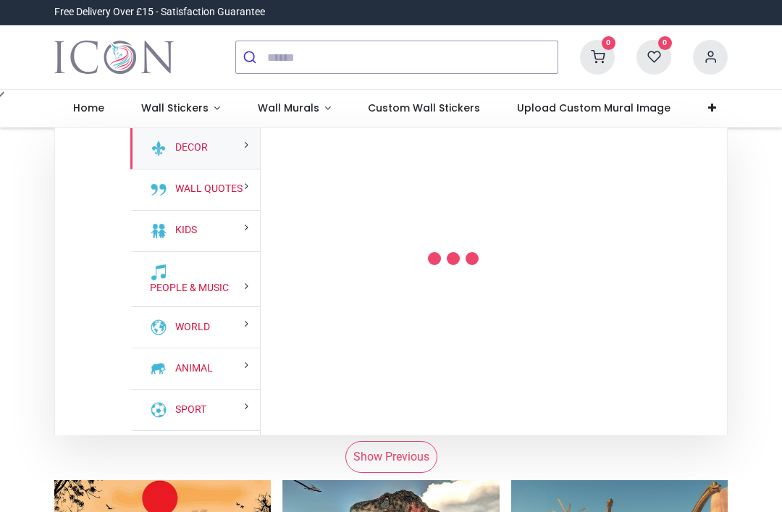
click at [147, 99] on link "Wall Stickers" at bounding box center [180, 109] width 117 height 38
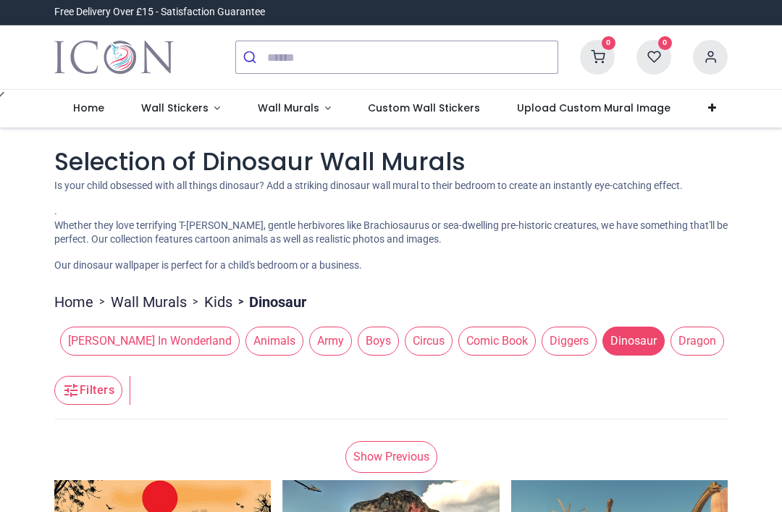
click at [246, 346] on span "Animals" at bounding box center [275, 341] width 58 height 29
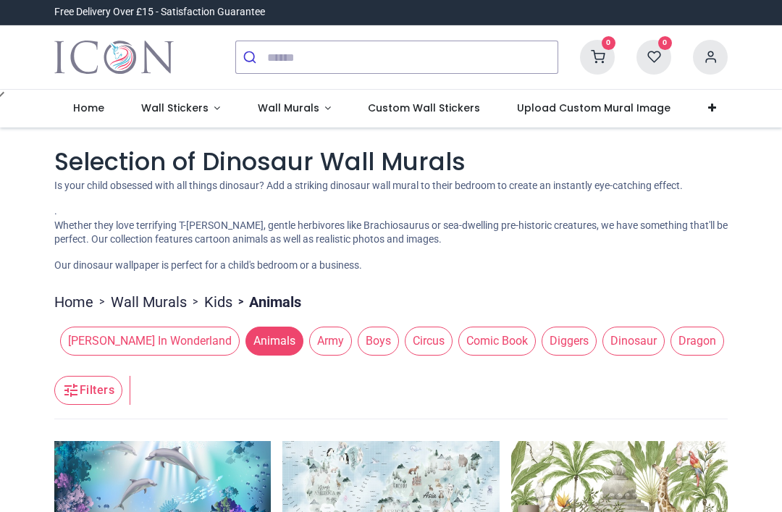
click at [358, 356] on span "Boys" at bounding box center [378, 341] width 41 height 29
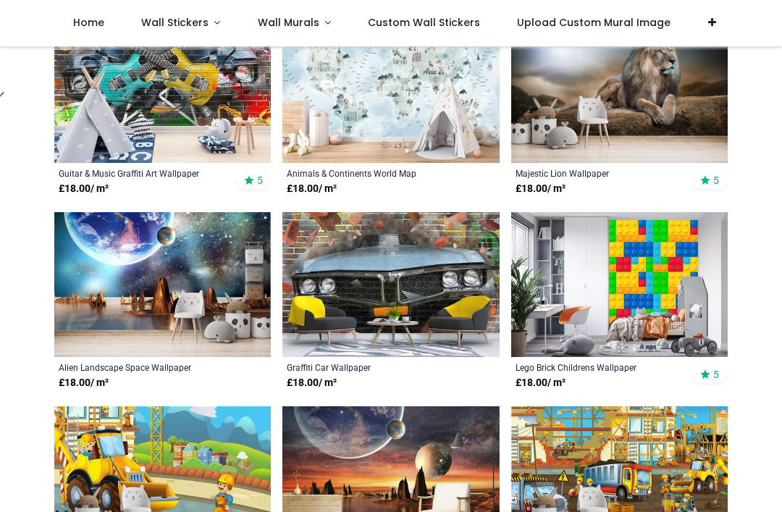
scroll to position [356, 0]
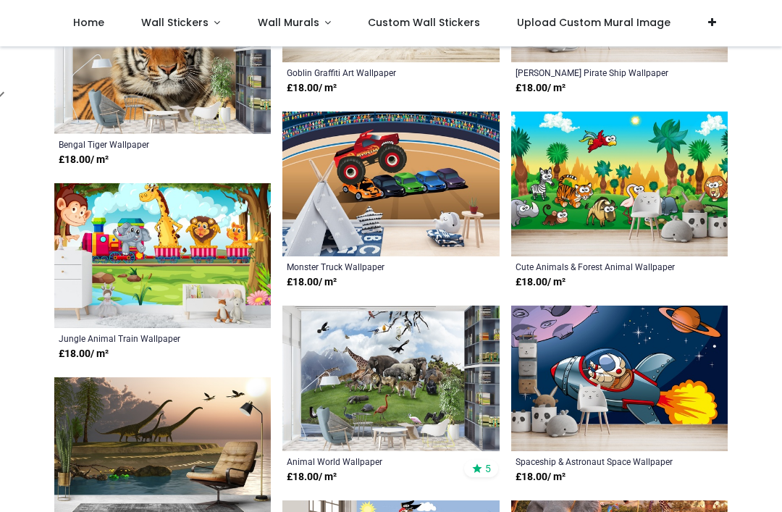
scroll to position [2000, 0]
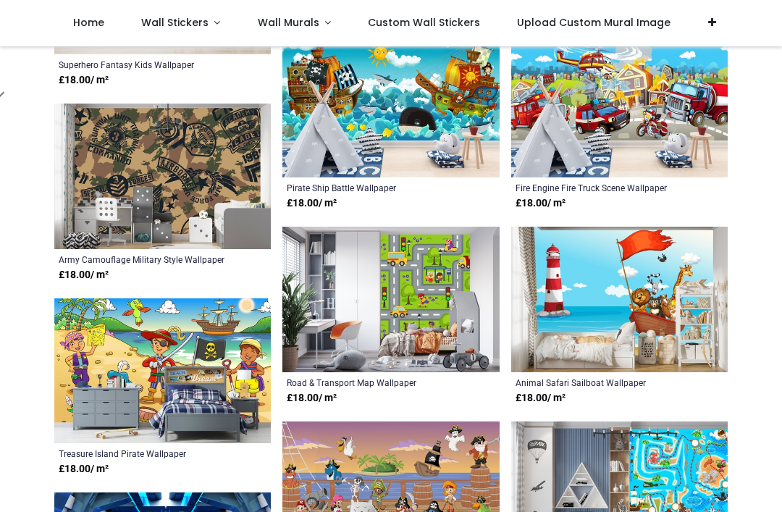
scroll to position [3830, 0]
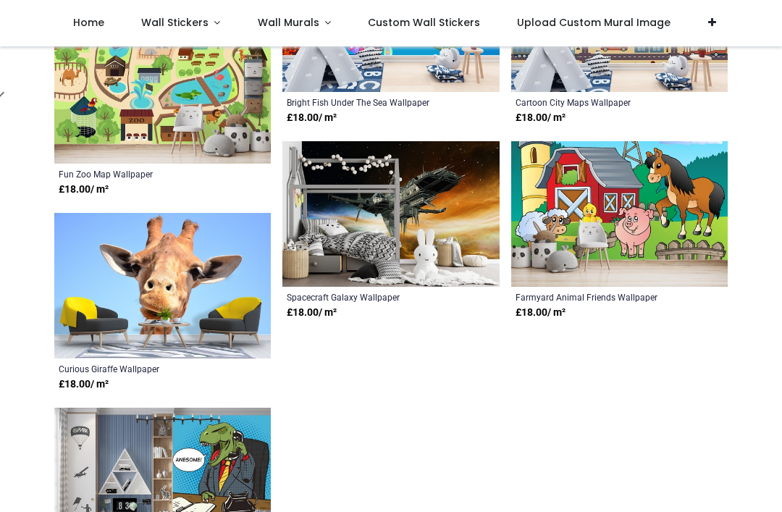
scroll to position [5486, 0]
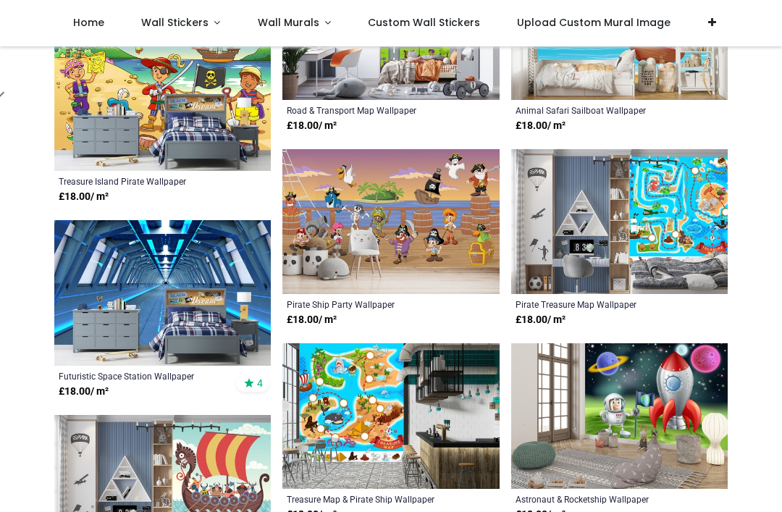
scroll to position [3982, 0]
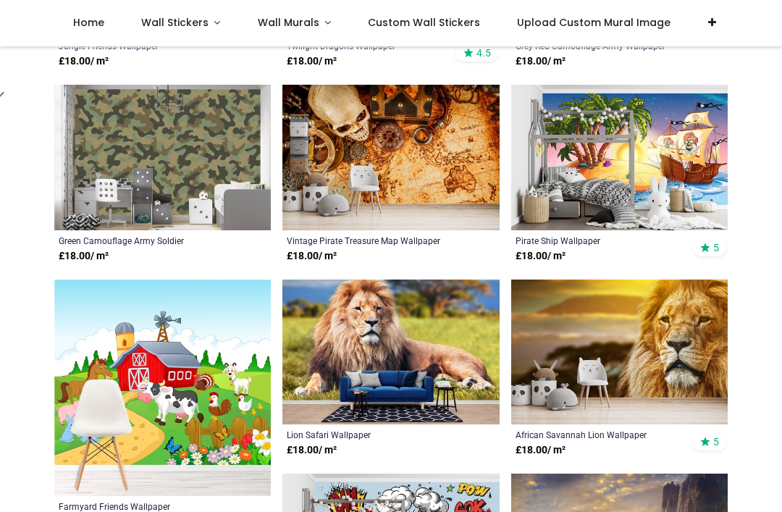
scroll to position [1048, 0]
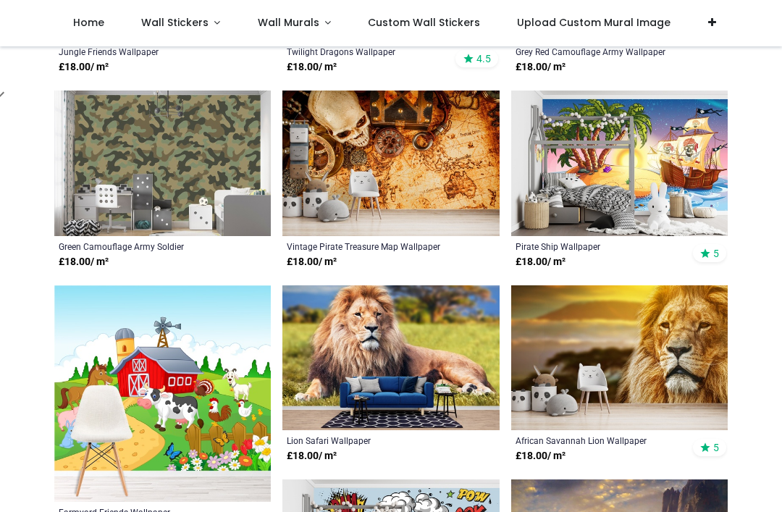
click at [148, 18] on span "Wall Stickers" at bounding box center [174, 22] width 67 height 14
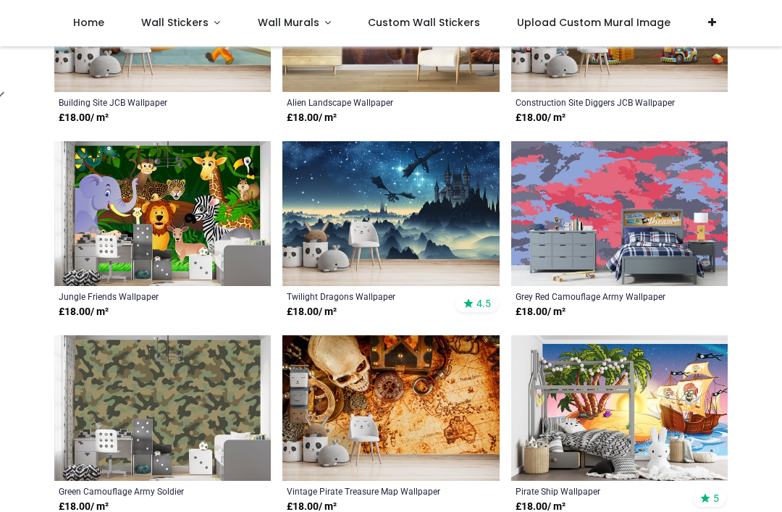
scroll to position [549, 0]
